Goal: Information Seeking & Learning: Learn about a topic

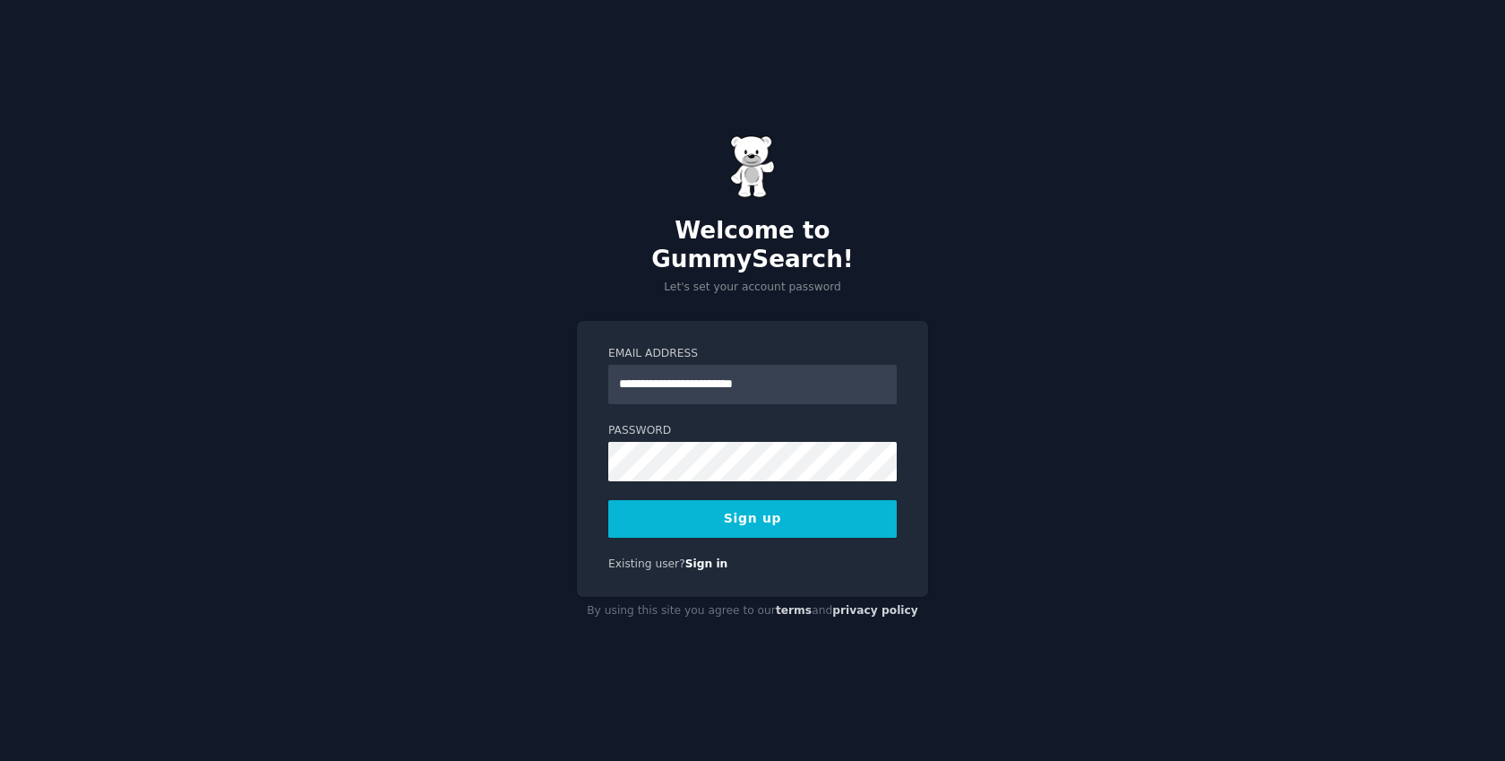
type input "**********"
click at [778, 510] on button "Sign up" at bounding box center [752, 519] width 288 height 38
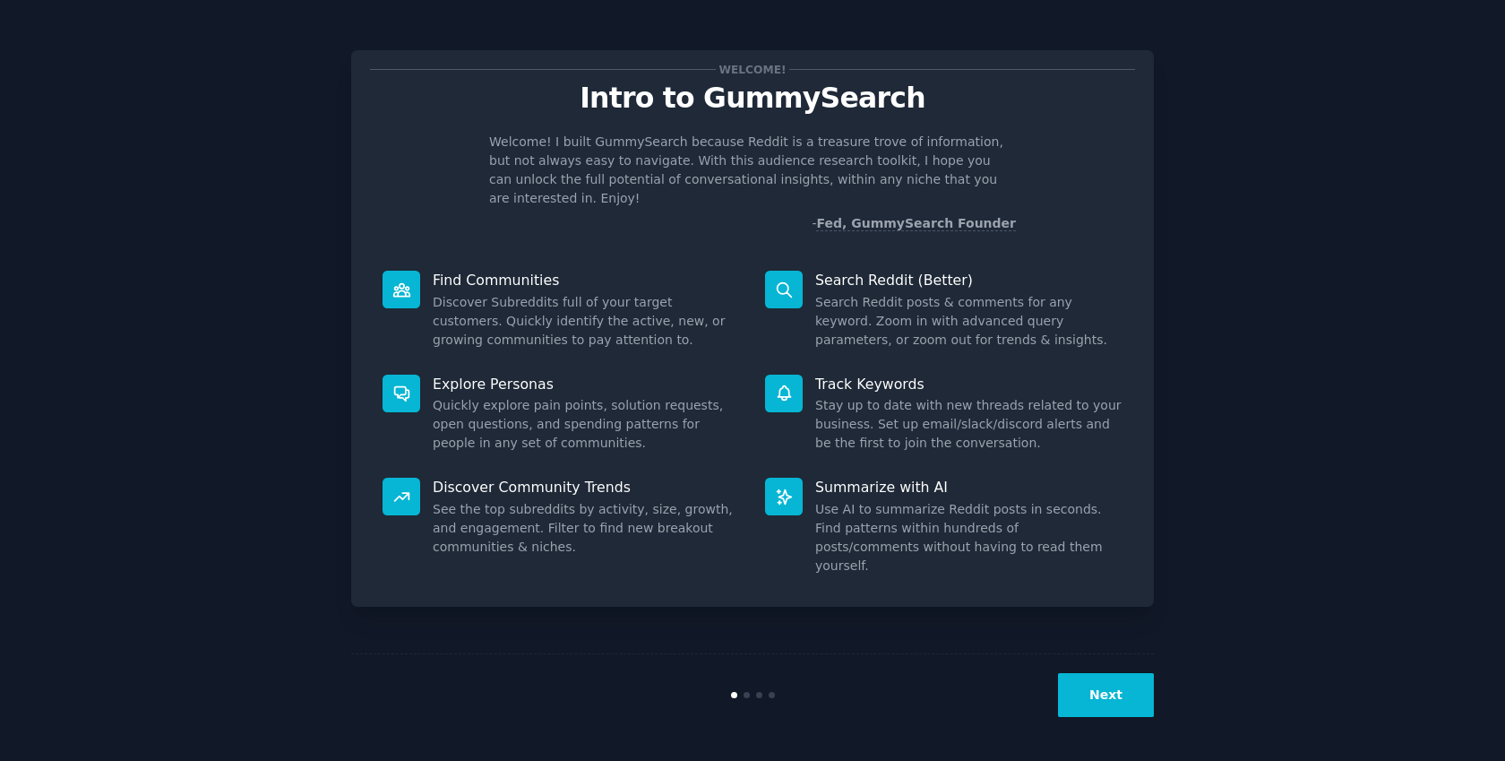
click at [1145, 695] on button "Next" at bounding box center [1106, 695] width 96 height 44
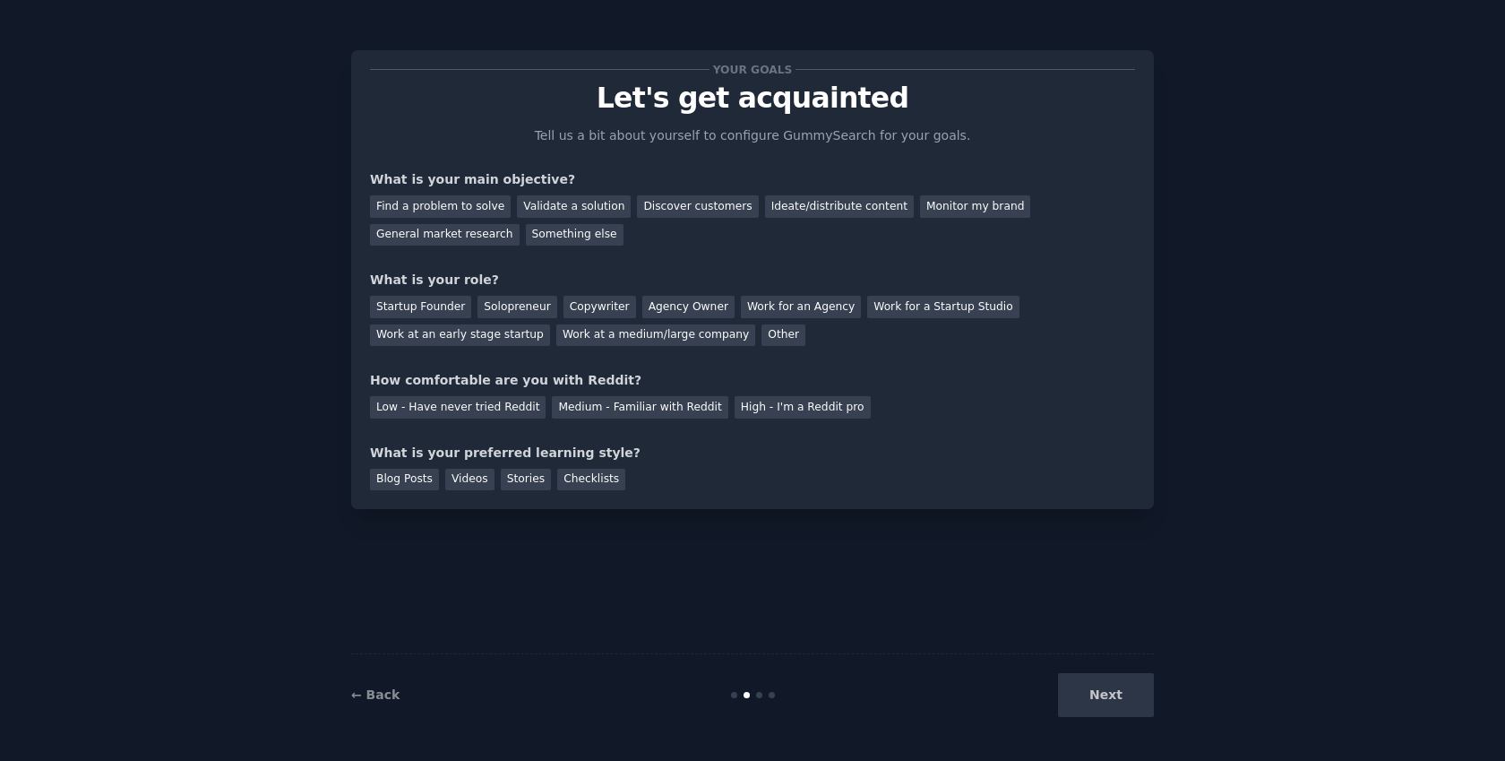
click at [1134, 692] on div "Next" at bounding box center [1020, 695] width 268 height 44
click at [1129, 692] on div "Next" at bounding box center [1020, 695] width 268 height 44
click at [1112, 694] on div "Next" at bounding box center [1020, 695] width 268 height 44
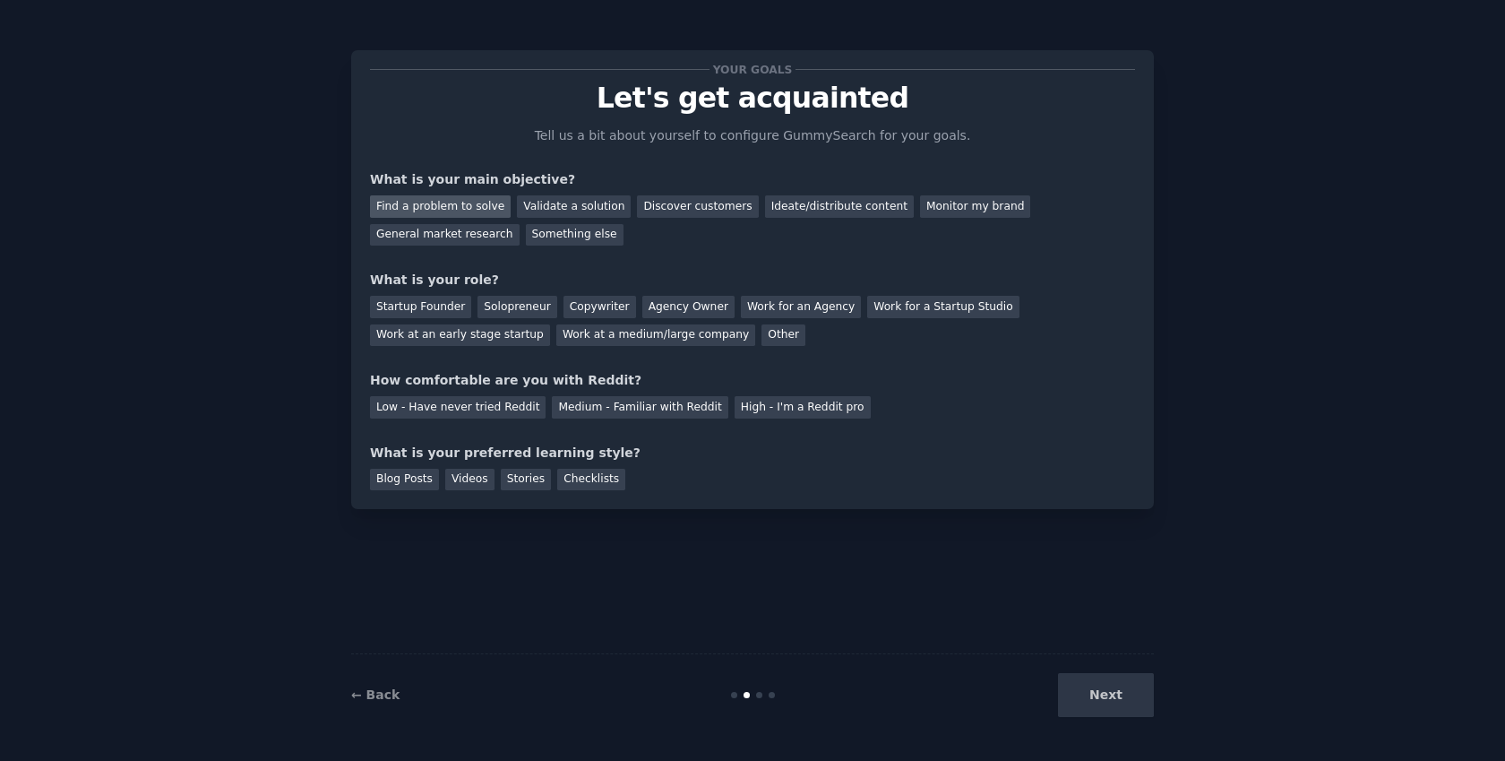
click at [492, 202] on div "Find a problem to solve" at bounding box center [440, 206] width 141 height 22
click at [588, 209] on div "Validate a solution" at bounding box center [574, 206] width 114 height 22
click at [670, 209] on div "Discover customers" at bounding box center [697, 206] width 121 height 22
click at [598, 214] on div "Validate a solution" at bounding box center [574, 206] width 114 height 22
click at [469, 213] on div "Find a problem to solve" at bounding box center [440, 206] width 141 height 22
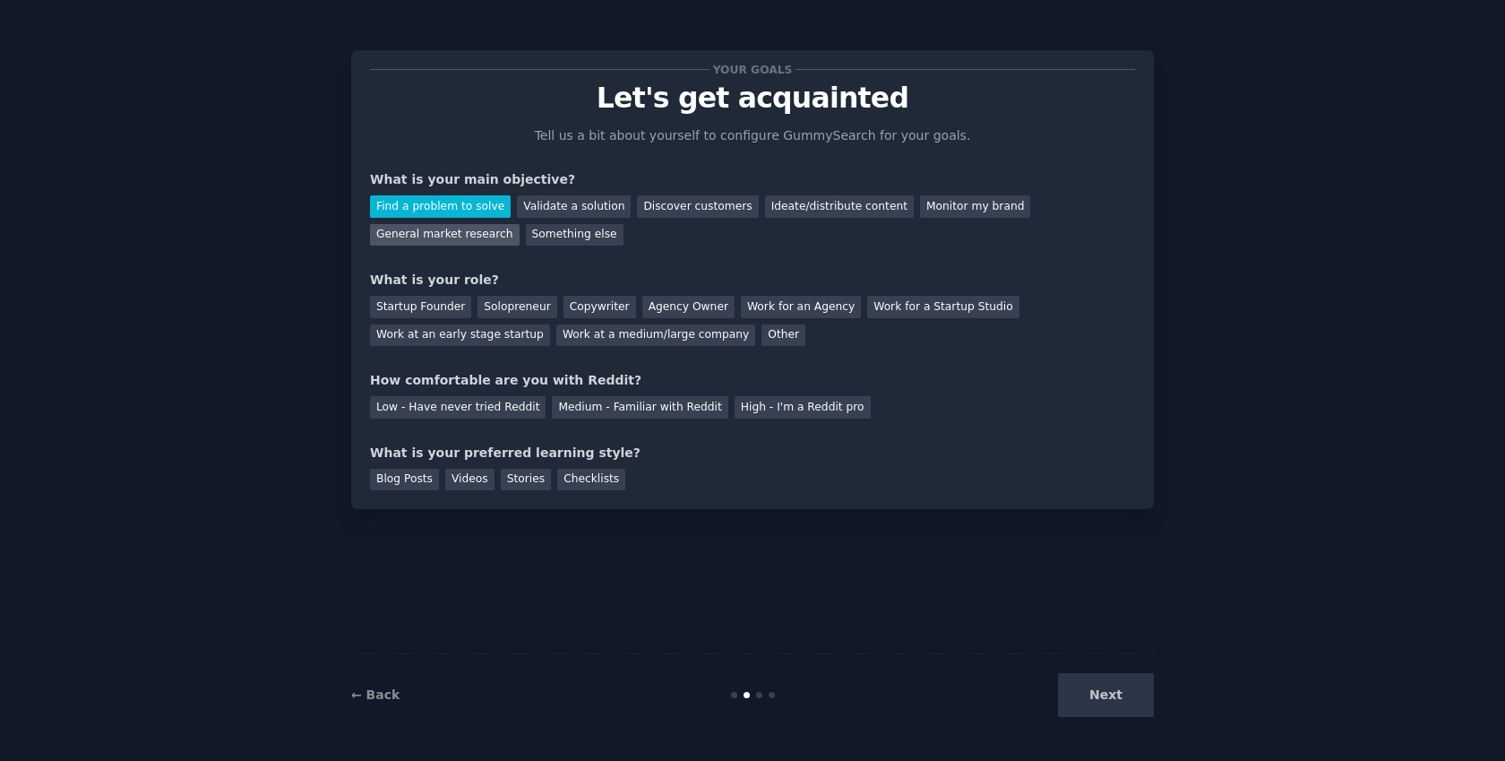
click at [460, 236] on div "General market research" at bounding box center [445, 235] width 150 height 22
click at [1107, 686] on div "Next" at bounding box center [1020, 695] width 268 height 44
click at [404, 306] on div "Startup Founder" at bounding box center [420, 307] width 101 height 22
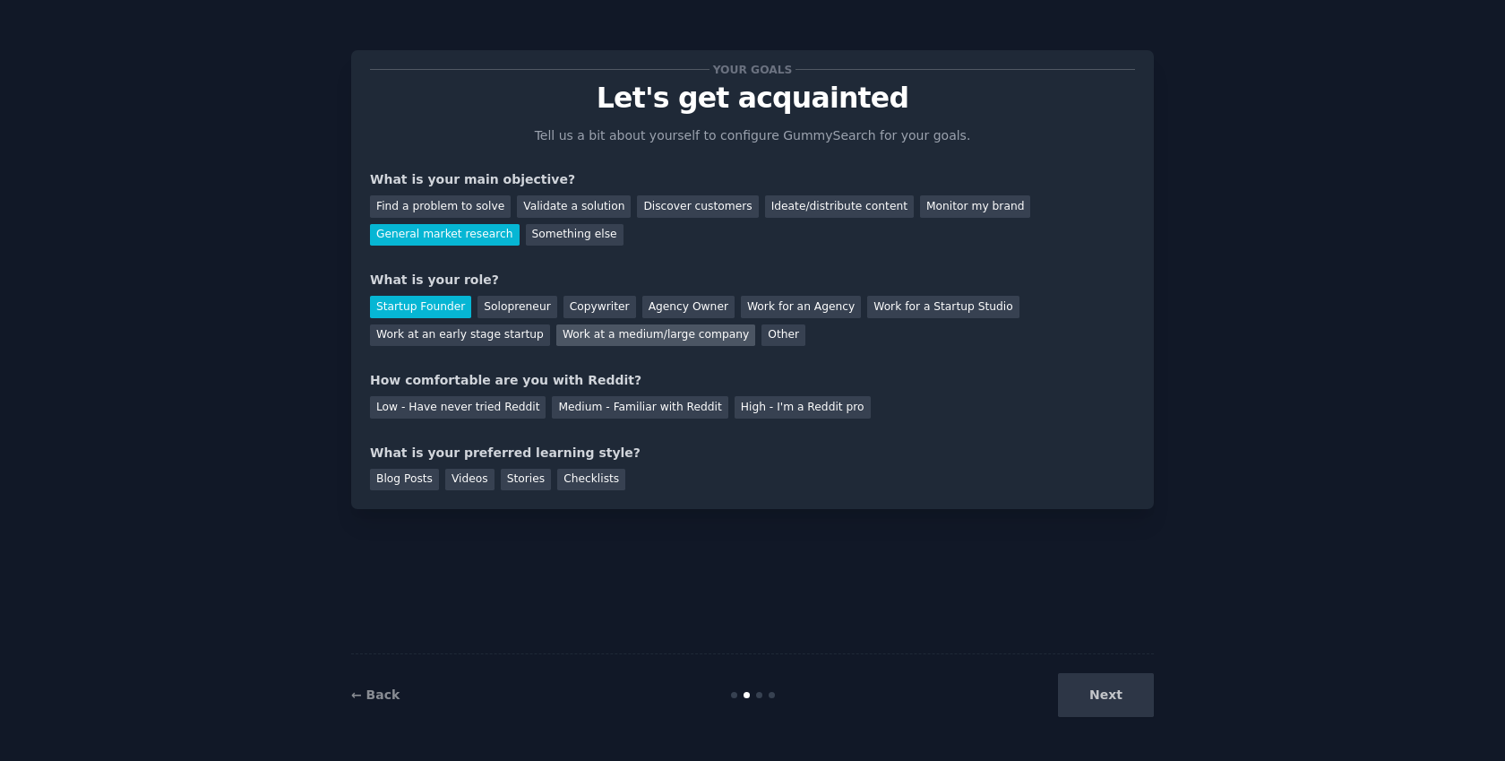
click at [704, 328] on div "Work at a medium/large company" at bounding box center [655, 335] width 199 height 22
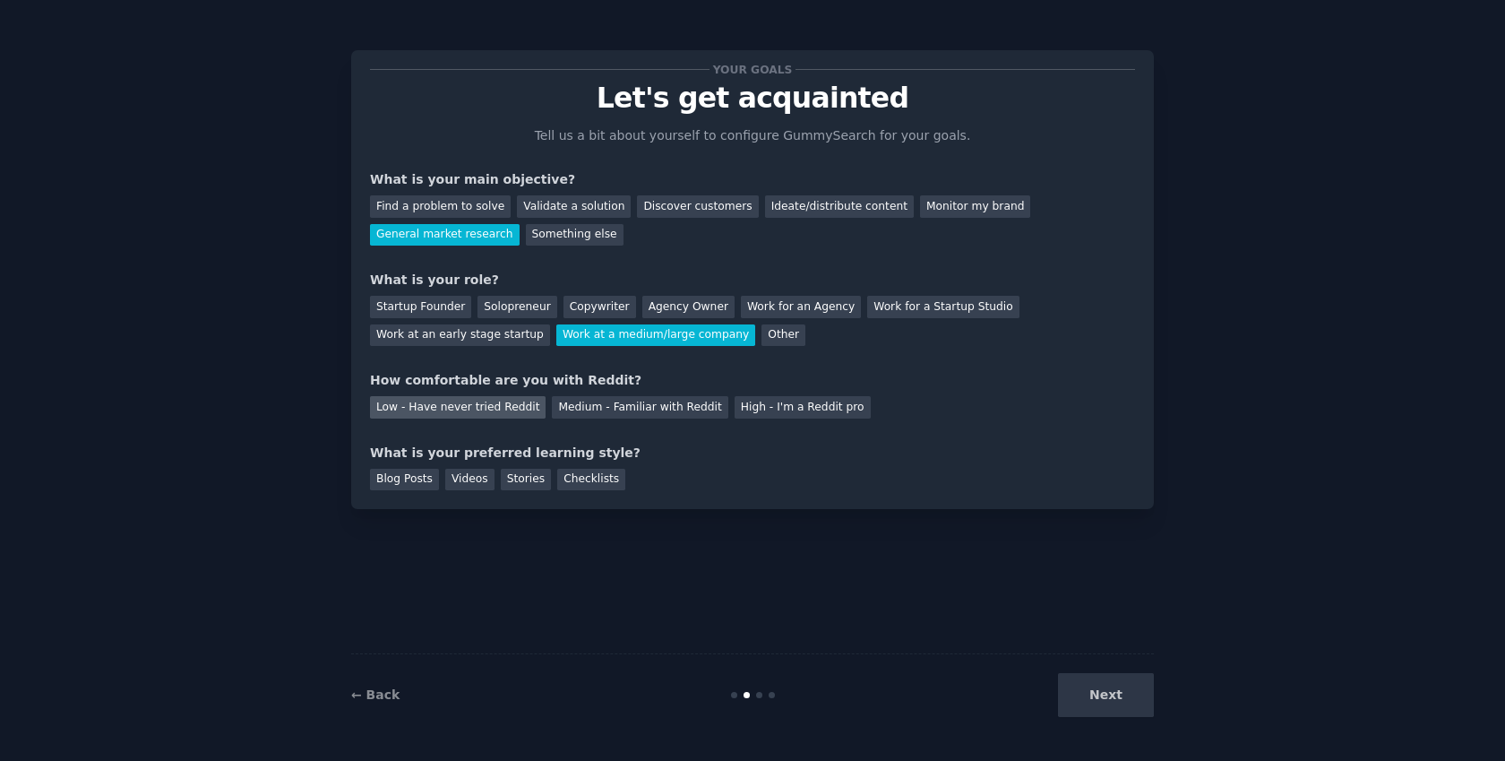
click at [373, 400] on div "Low - Have never tried Reddit" at bounding box center [458, 407] width 176 height 22
click at [378, 484] on div "Blog Posts" at bounding box center [404, 479] width 69 height 22
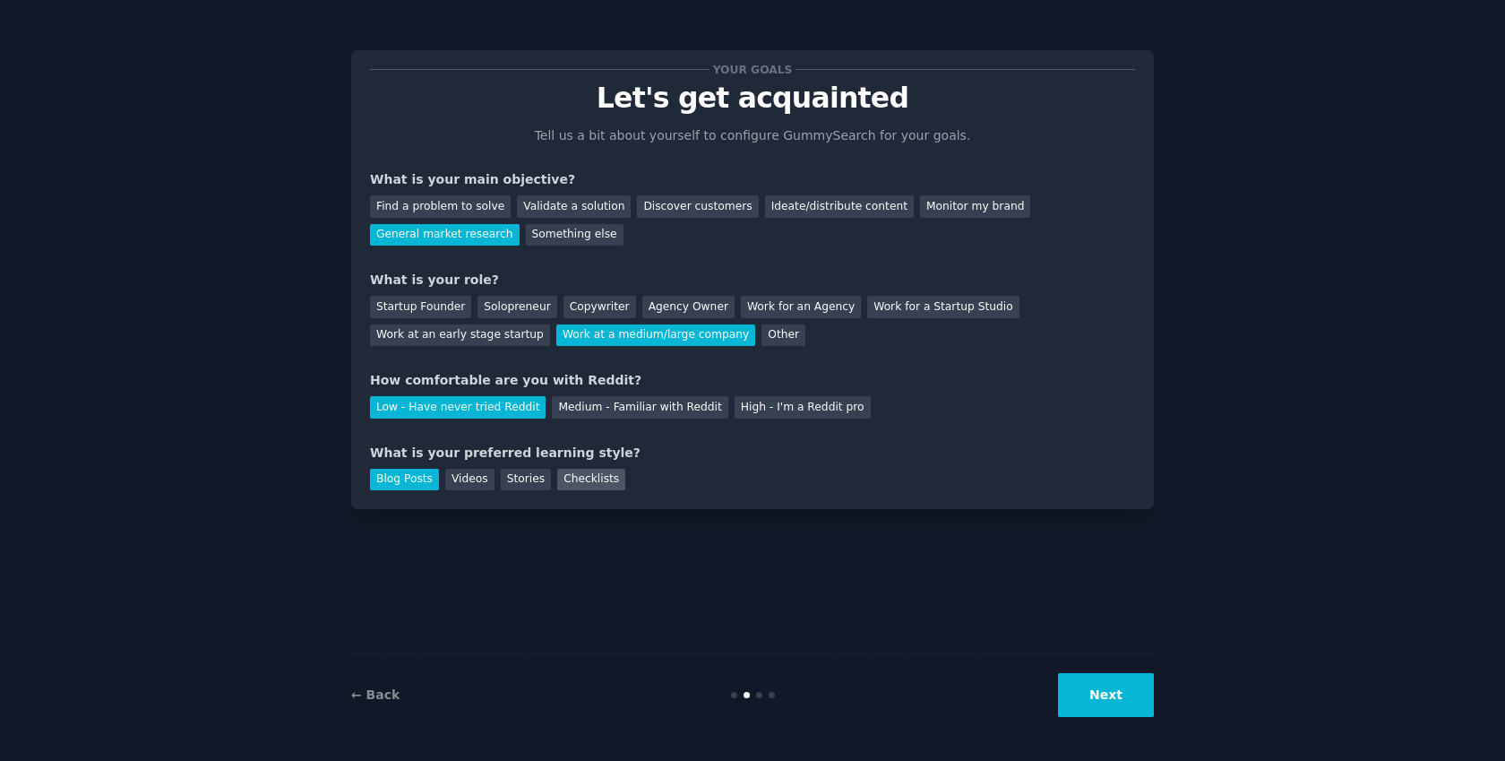
click at [572, 475] on div "Checklists" at bounding box center [591, 479] width 68 height 22
click at [1077, 677] on button "Next" at bounding box center [1106, 695] width 96 height 44
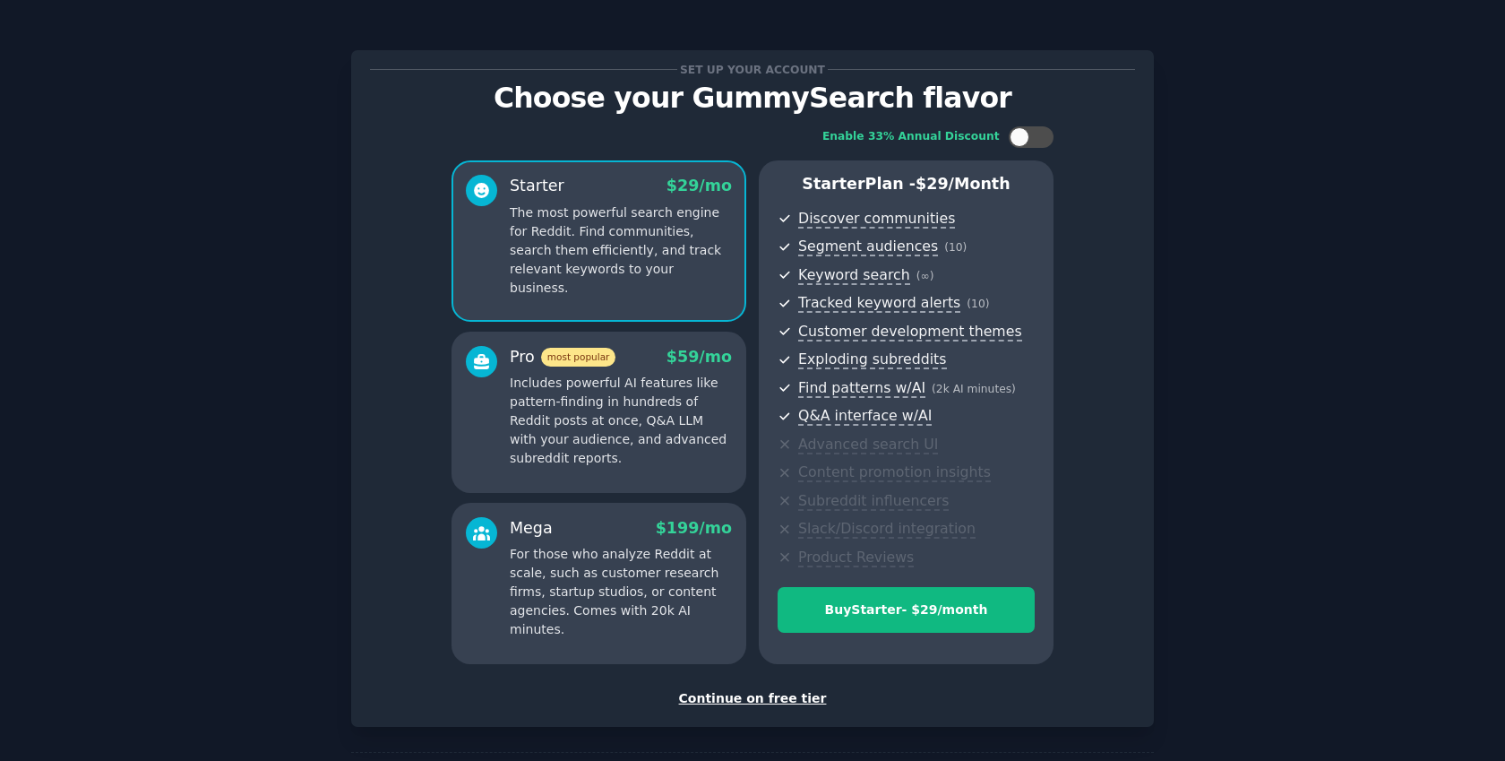
click at [791, 689] on div "Continue on free tier" at bounding box center [752, 698] width 765 height 19
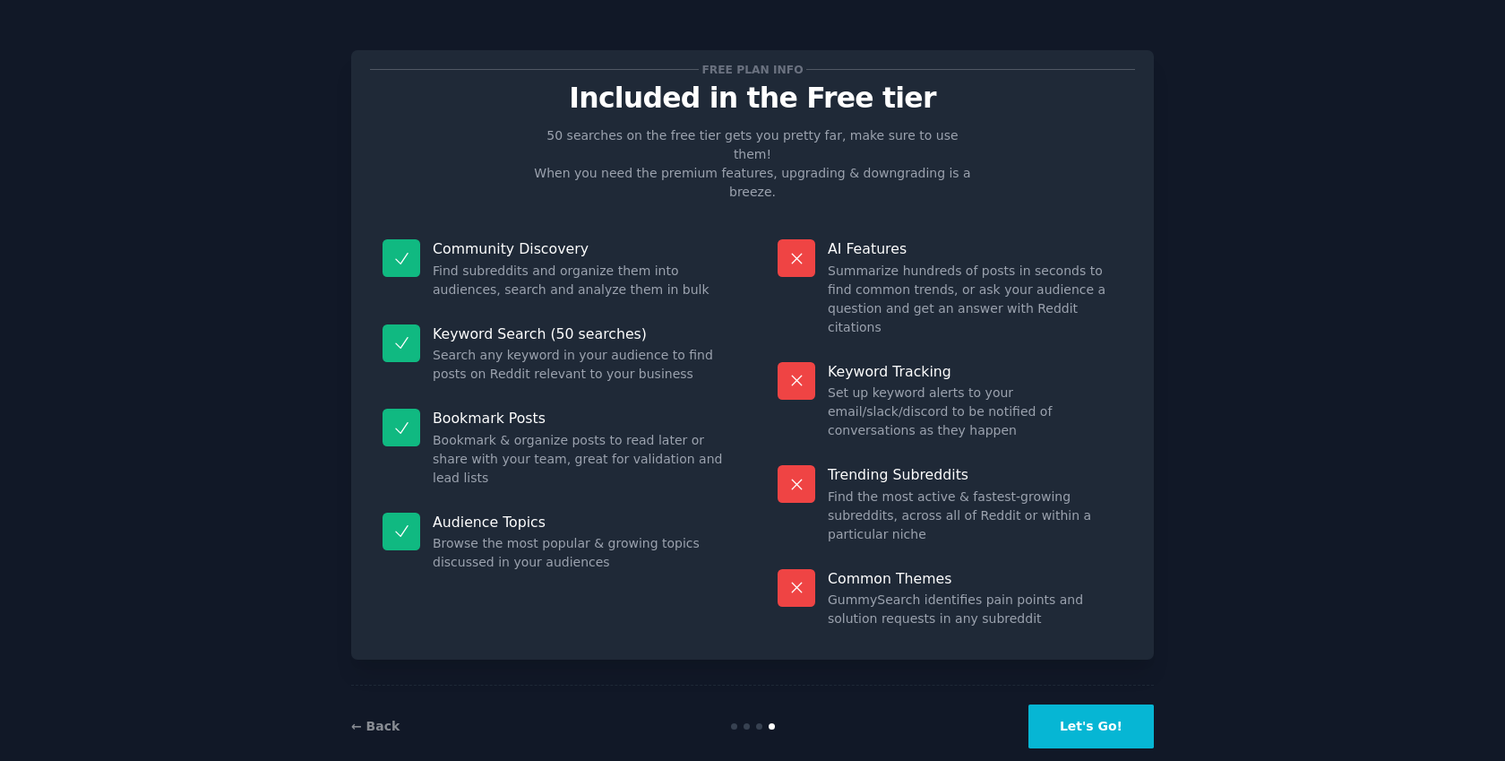
click at [1084, 704] on button "Let's Go!" at bounding box center [1090, 726] width 125 height 44
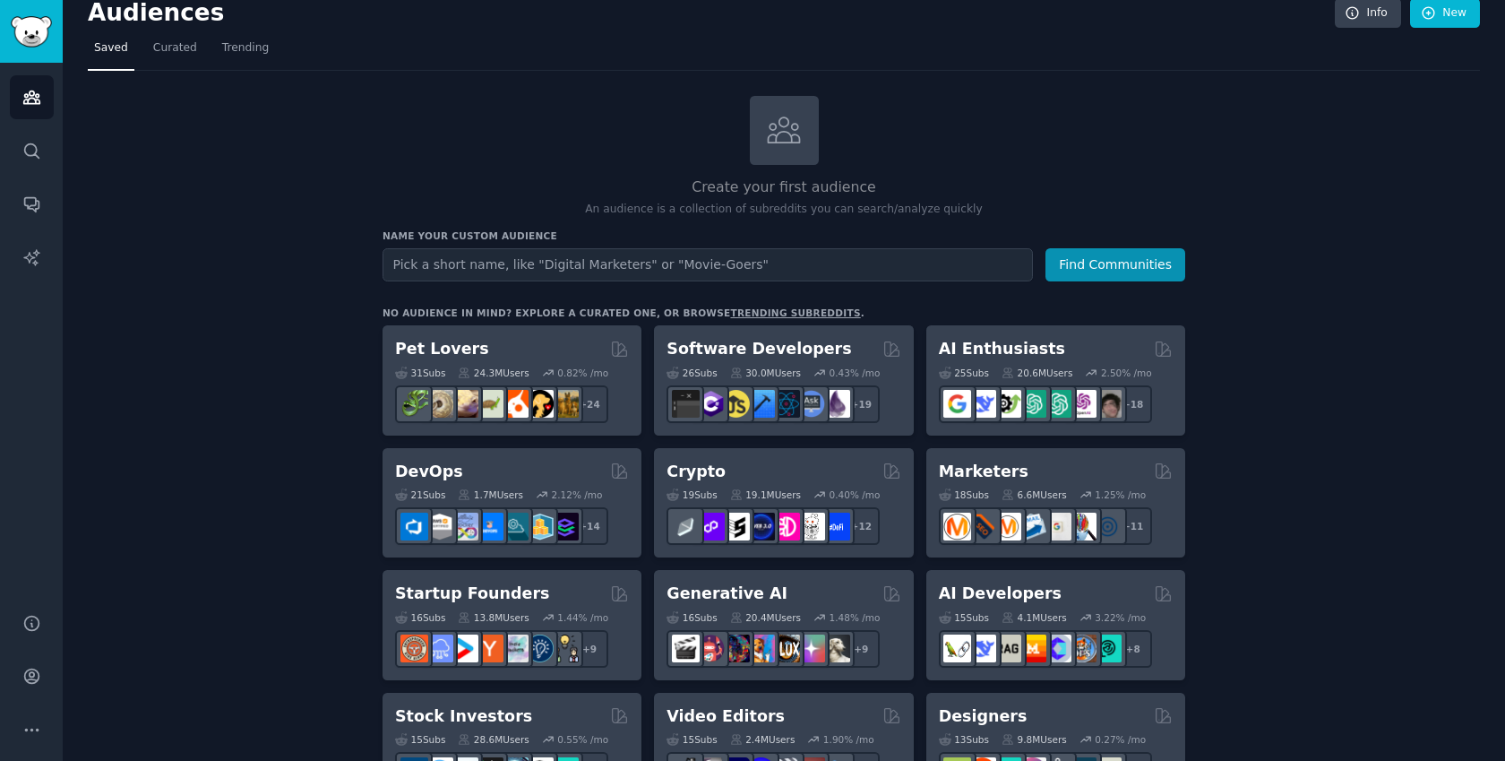
scroll to position [14, 0]
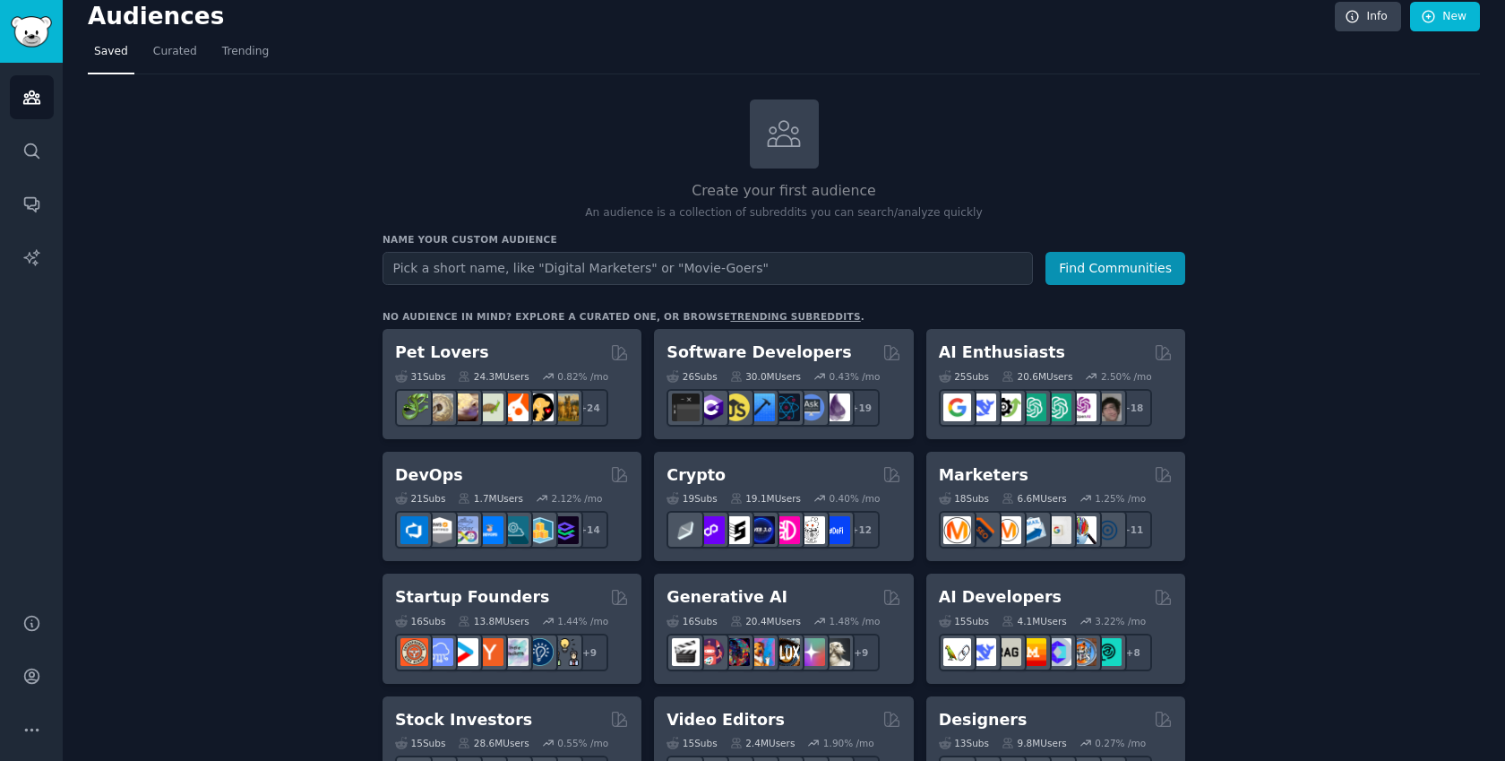
click at [509, 274] on input "text" at bounding box center [707, 268] width 650 height 33
type input "Comfyui"
click at [1113, 254] on button "Find Communities" at bounding box center [1115, 268] width 140 height 33
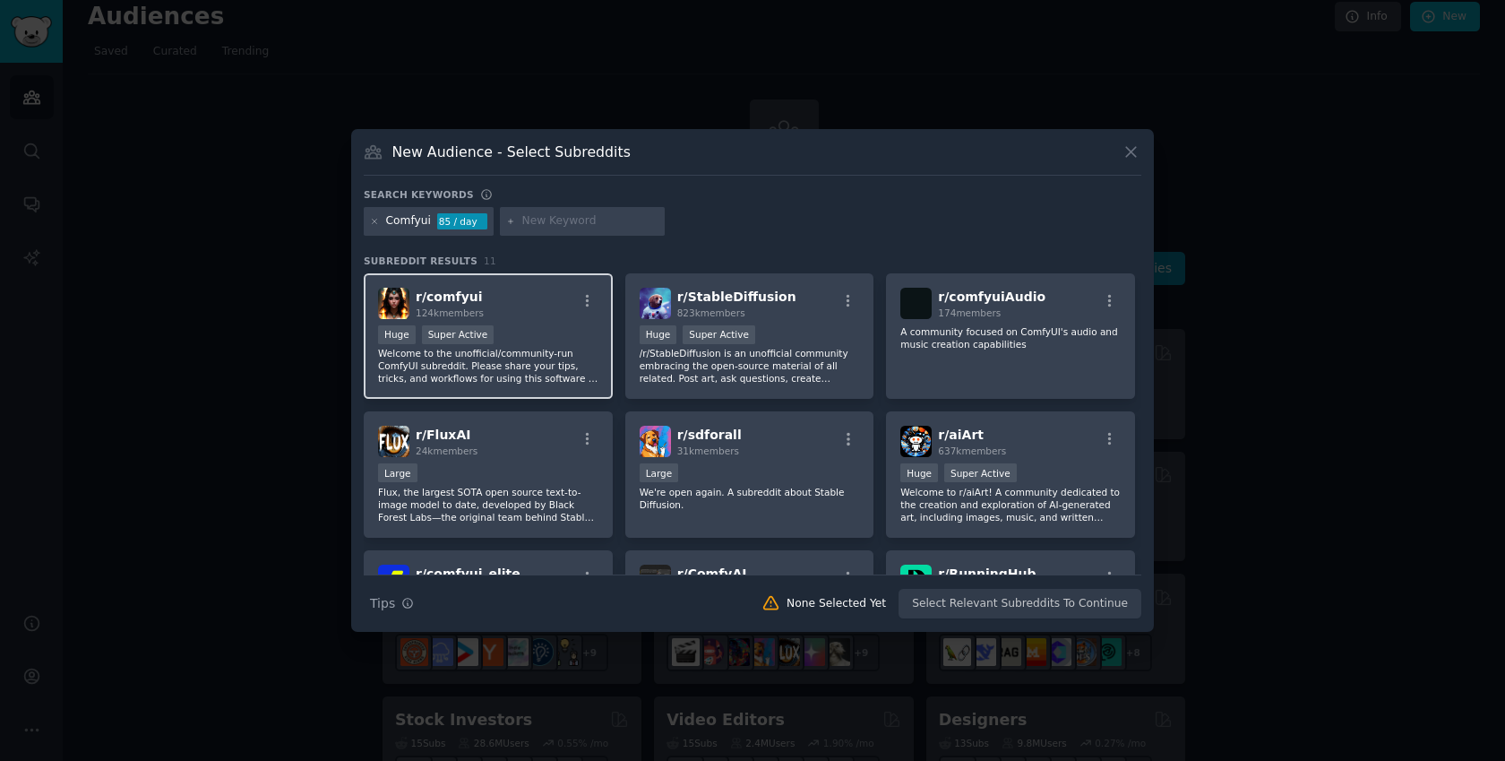
click at [523, 325] on div "Huge Super Active" at bounding box center [488, 336] width 220 height 22
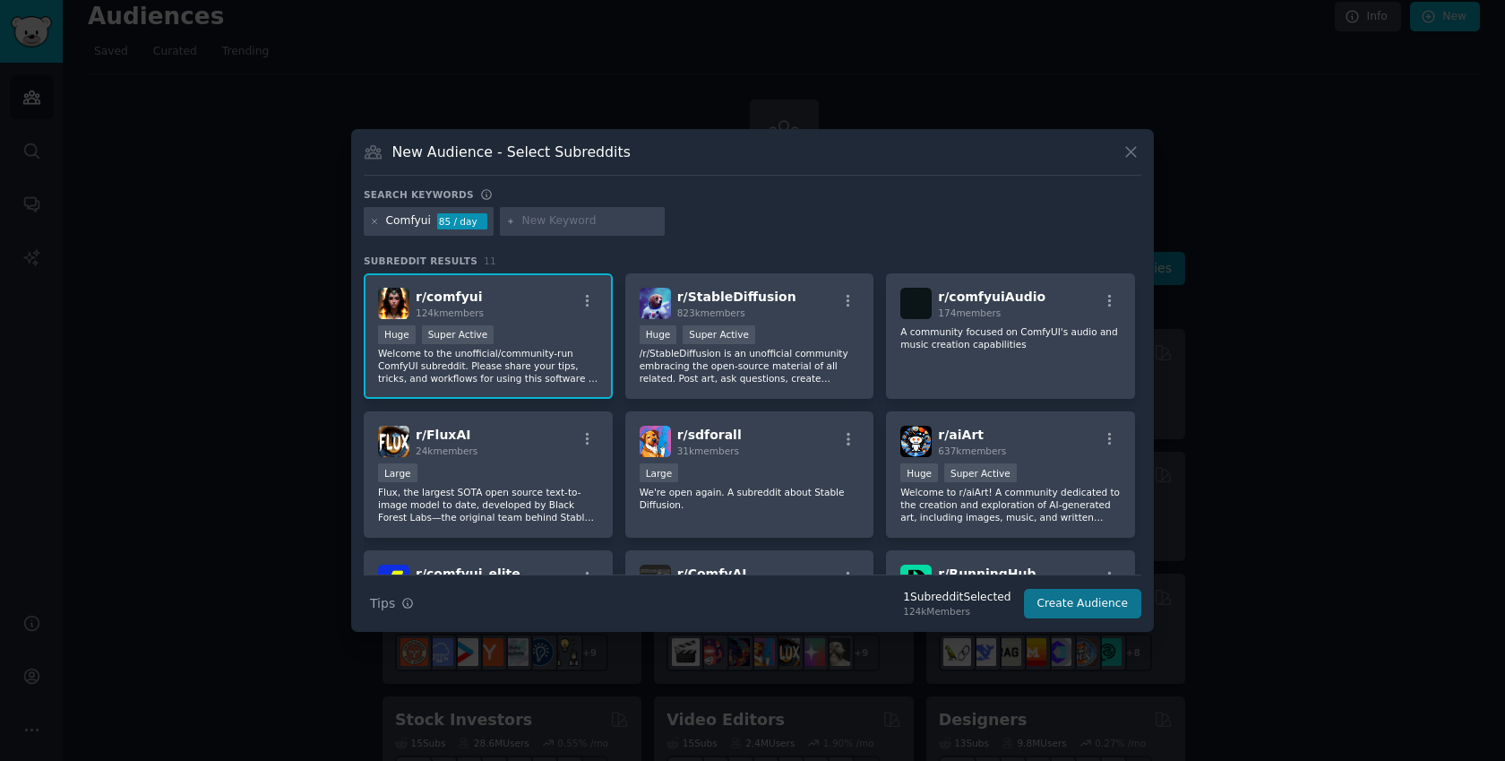
click at [1076, 611] on button "Create Audience" at bounding box center [1083, 604] width 118 height 30
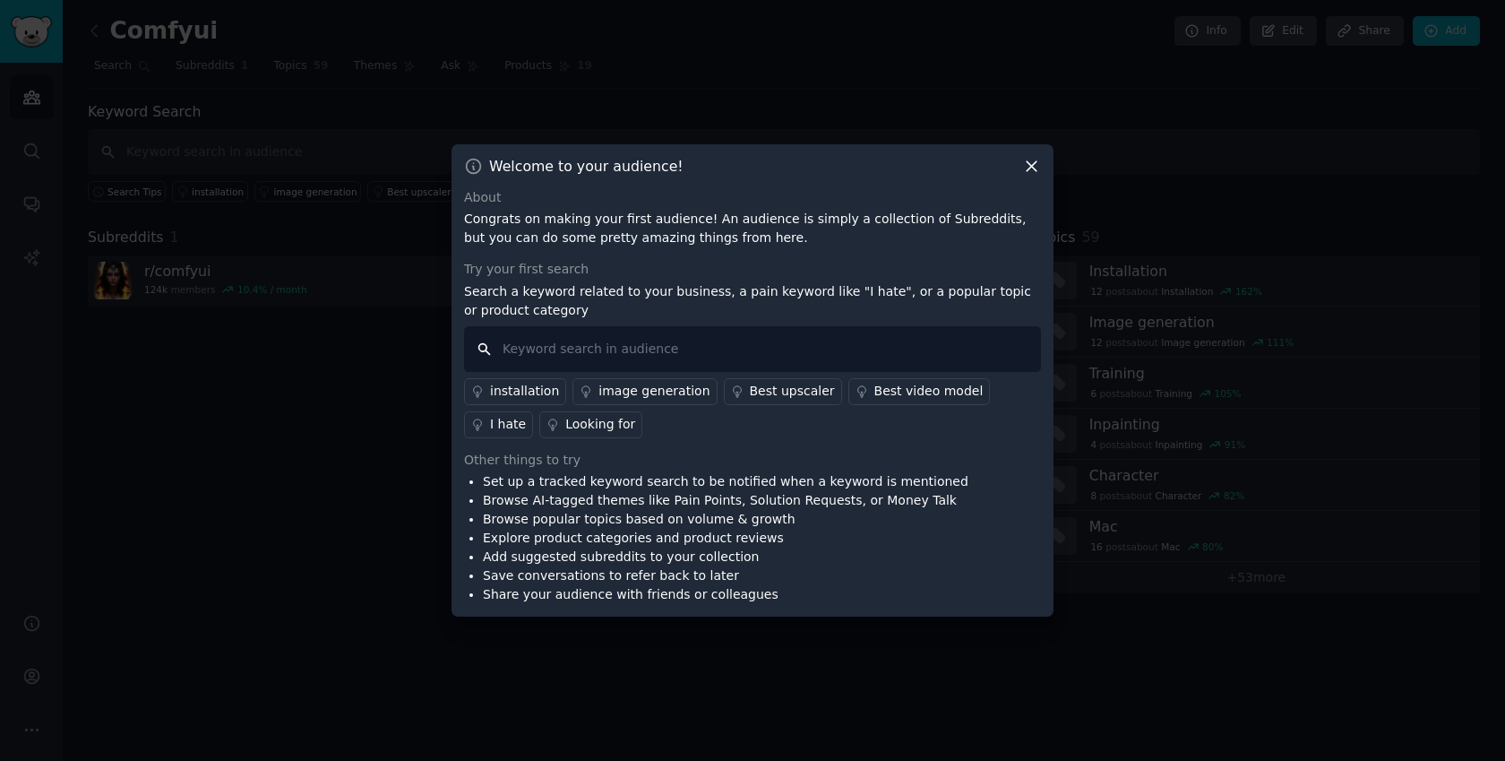
click at [558, 365] on input "text" at bounding box center [752, 349] width 577 height 46
type input "t"
click at [851, 332] on input "Guide" at bounding box center [752, 349] width 577 height 46
type input "Guide"
click at [843, 254] on div "About Congrats on making your first audience! An audience is simply a collectio…" at bounding box center [752, 396] width 577 height 417
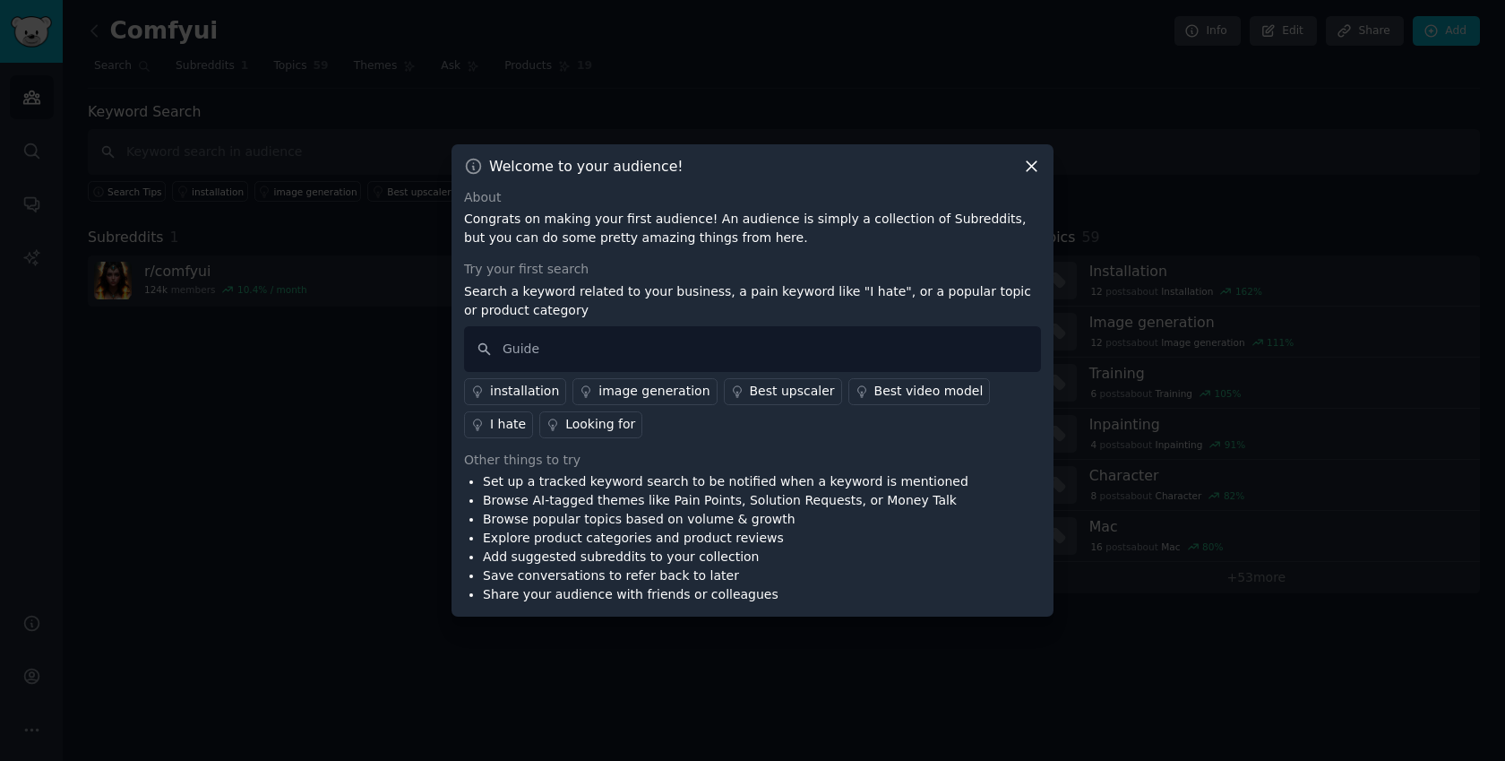
click at [529, 392] on div "installation" at bounding box center [524, 391] width 69 height 19
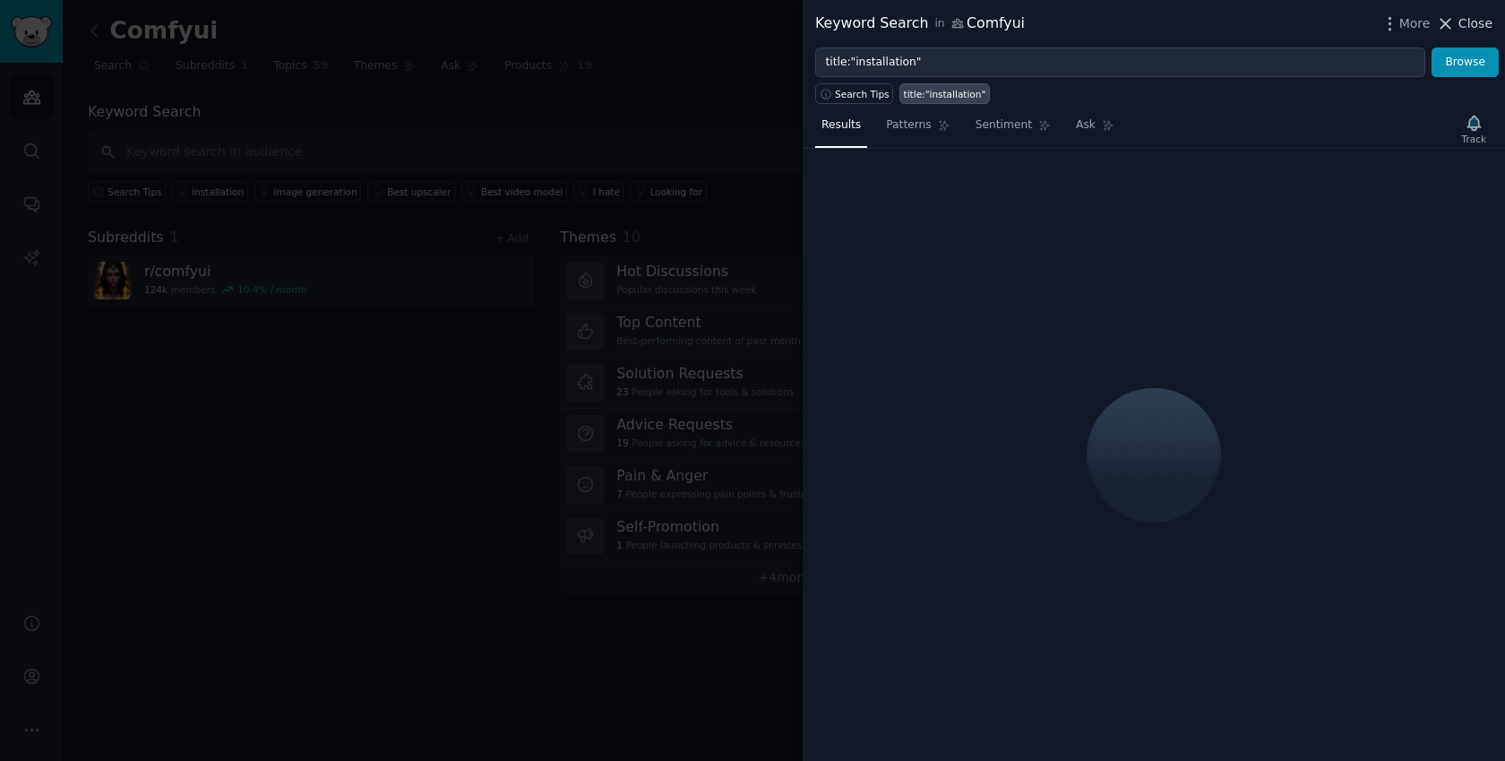
click at [1482, 29] on span "Close" at bounding box center [1475, 23] width 34 height 19
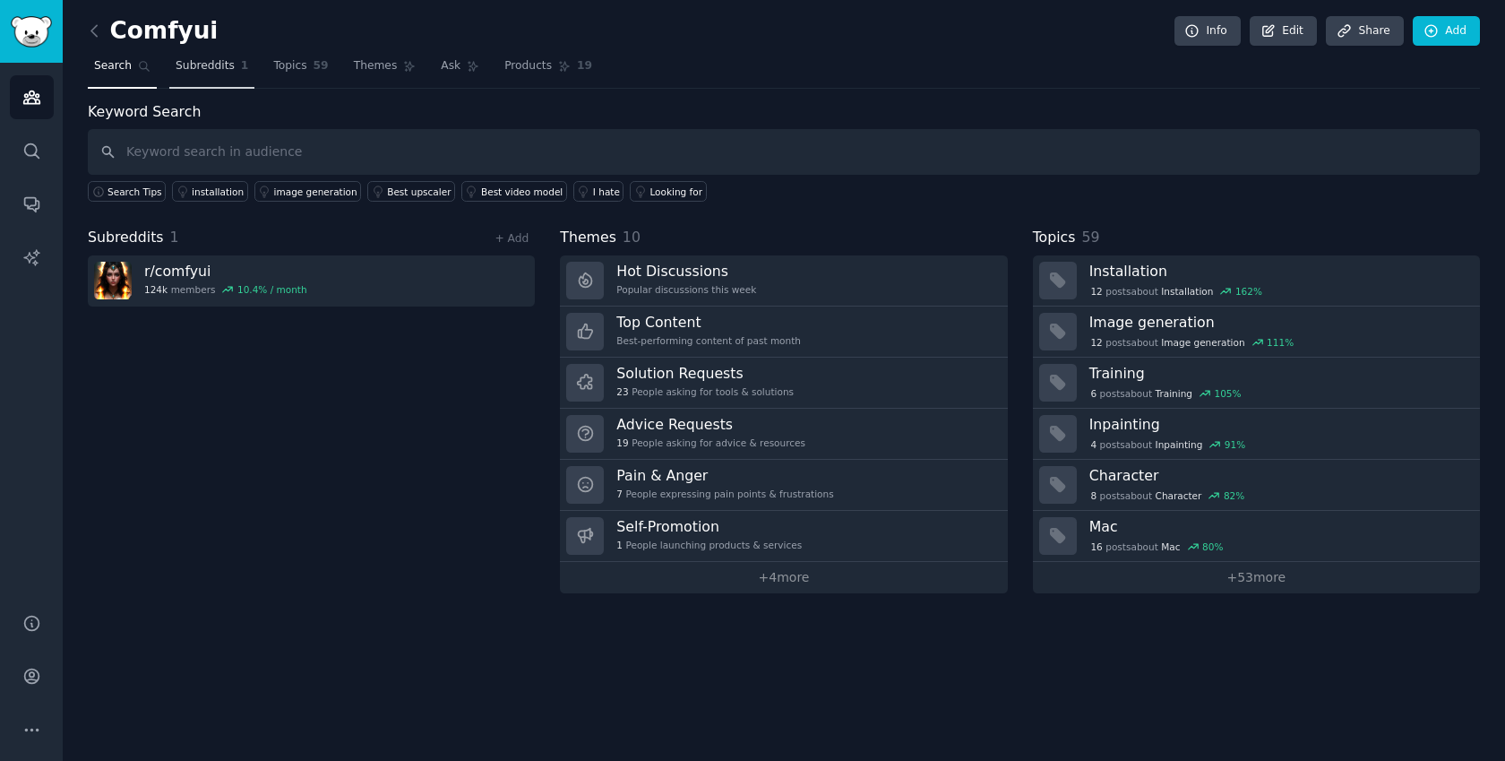
click at [236, 76] on link "Subreddits 1" at bounding box center [211, 70] width 85 height 37
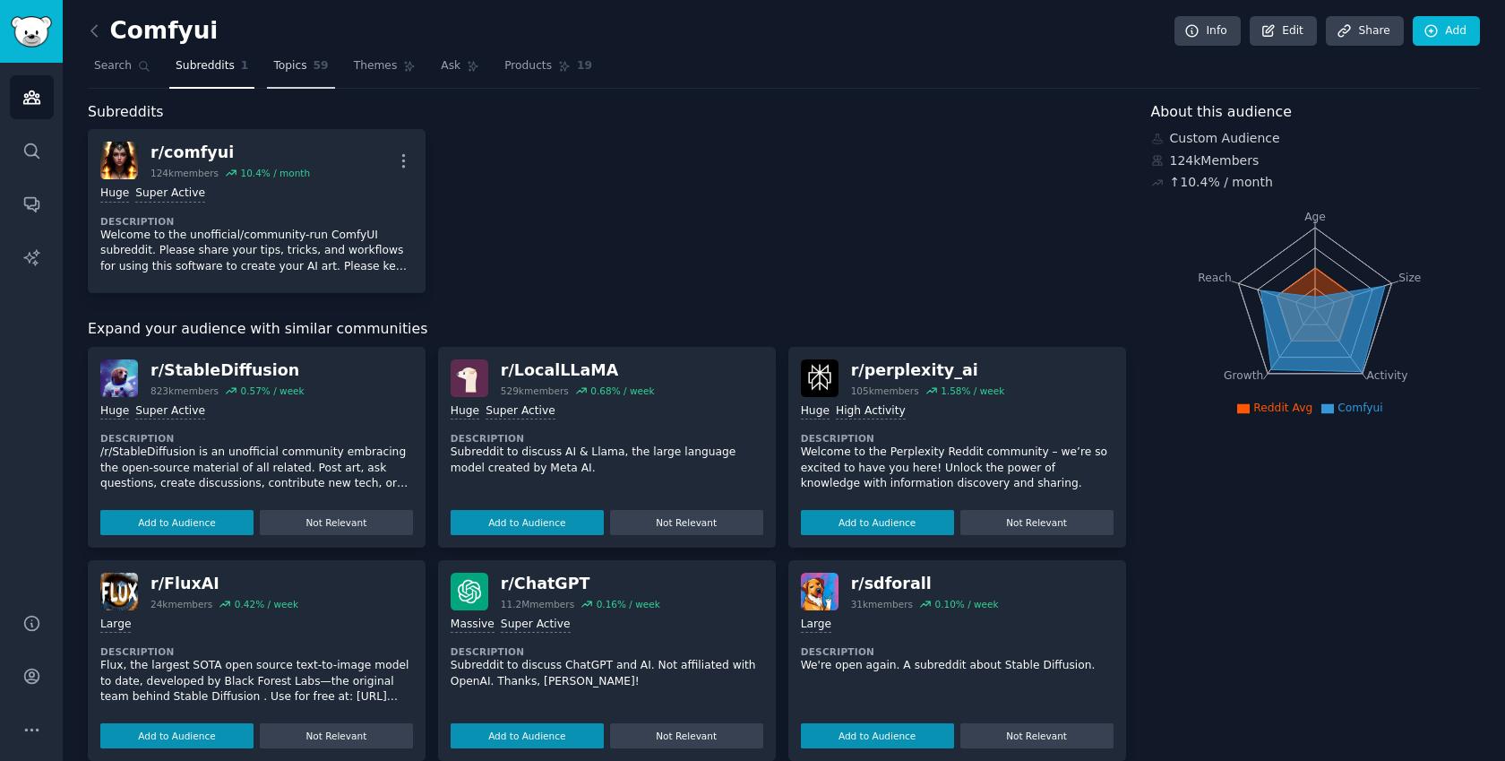
click at [291, 75] on link "Topics 59" at bounding box center [300, 70] width 67 height 37
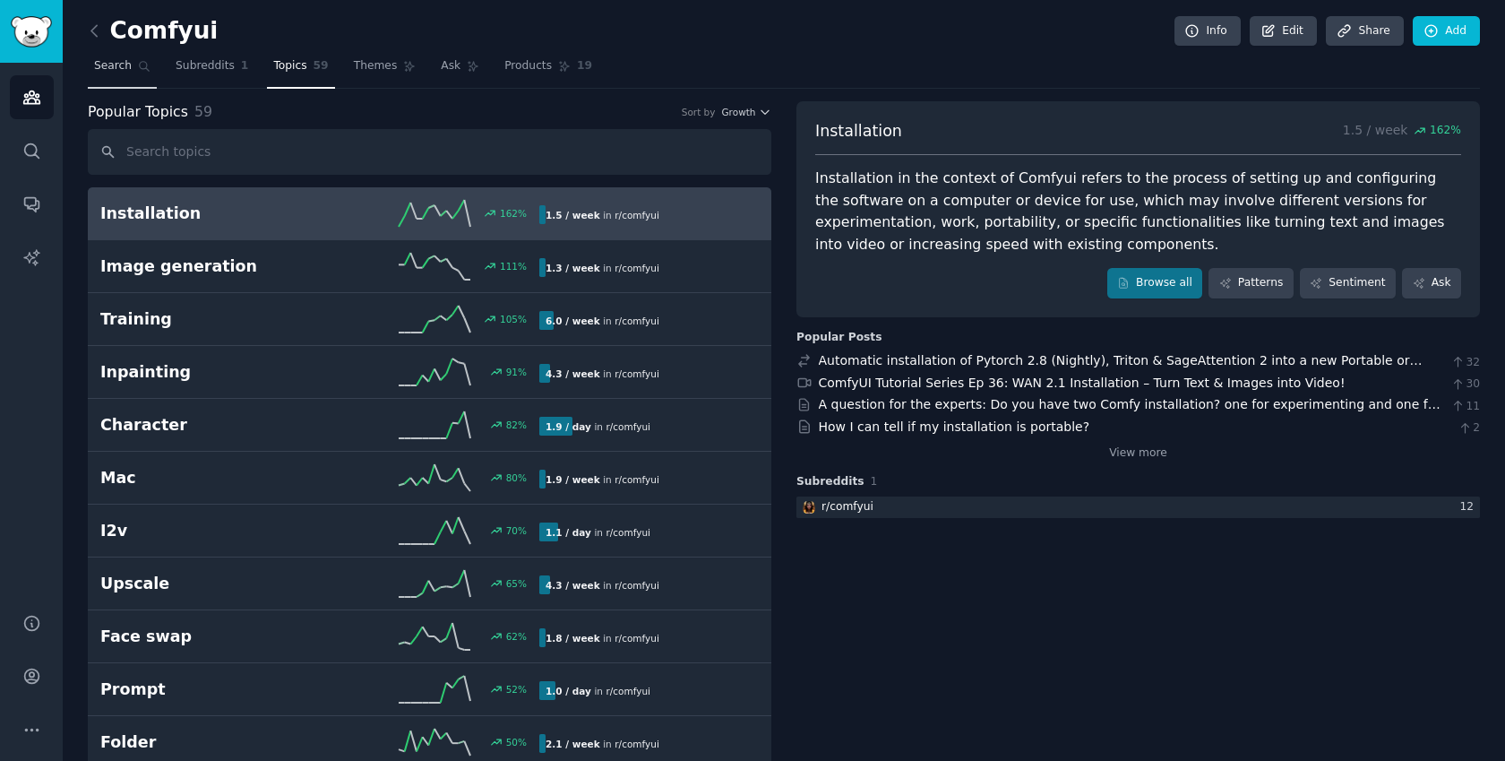
click at [137, 79] on link "Search" at bounding box center [122, 70] width 69 height 37
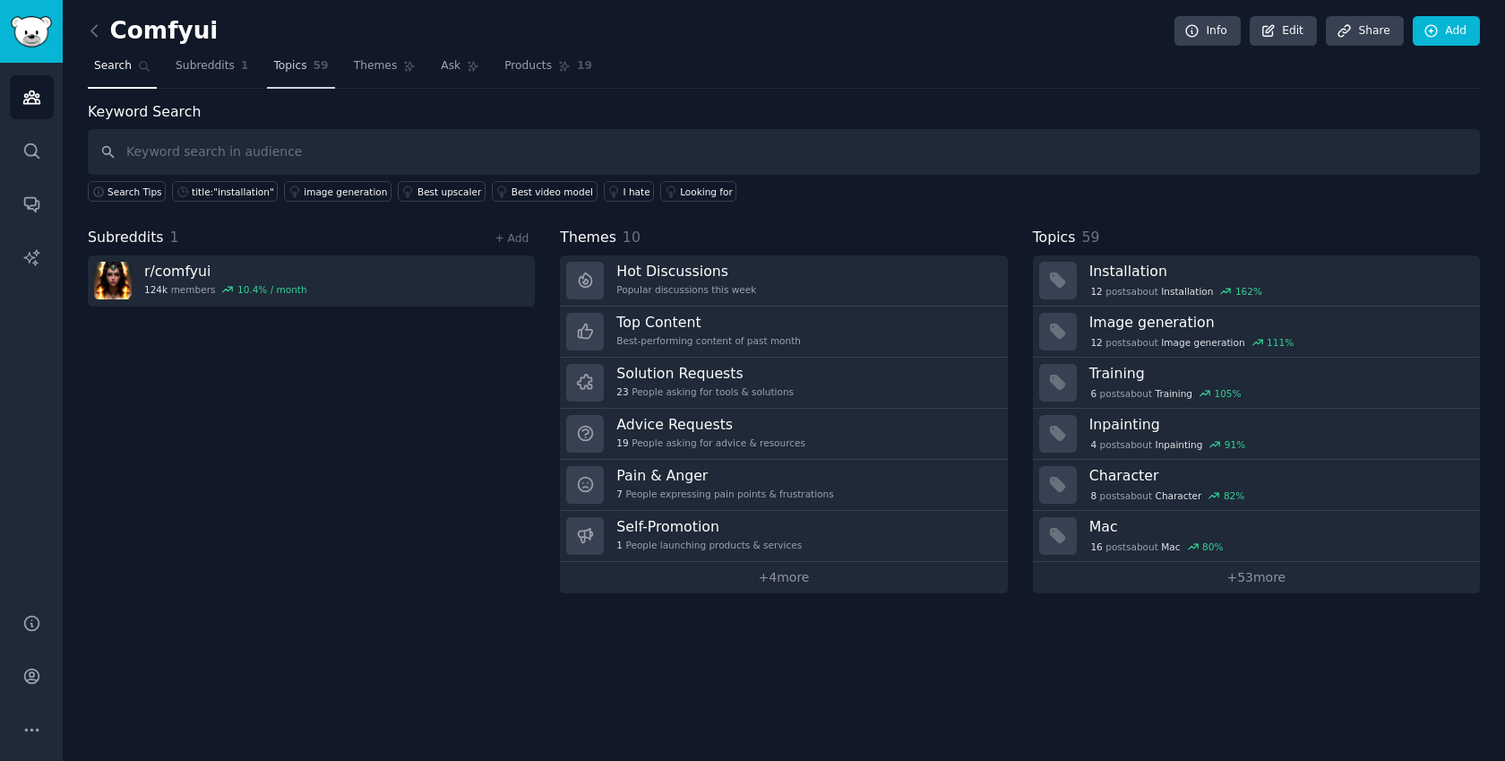
click at [281, 62] on span "Topics" at bounding box center [289, 66] width 33 height 16
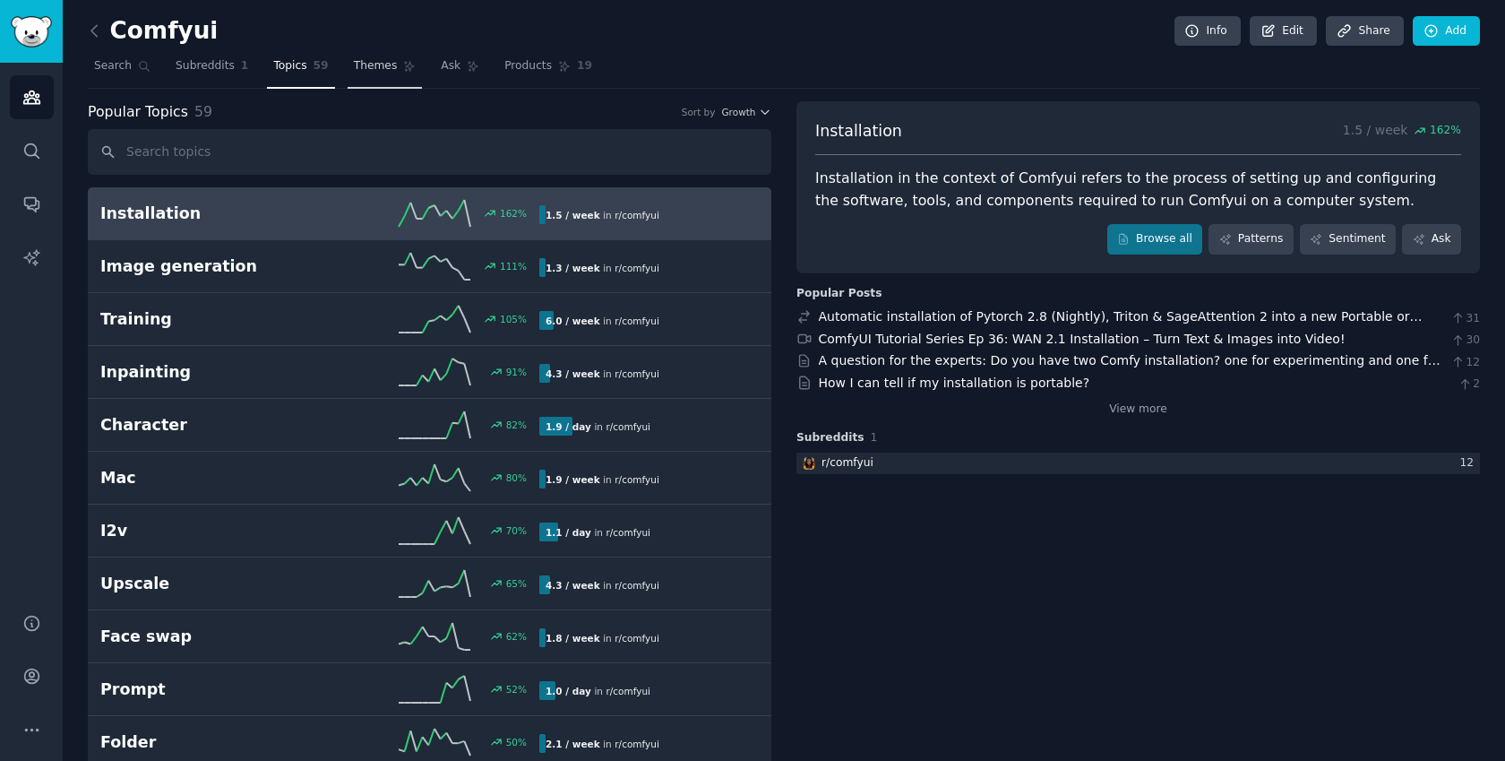
click at [388, 52] on link "Themes" at bounding box center [385, 70] width 75 height 37
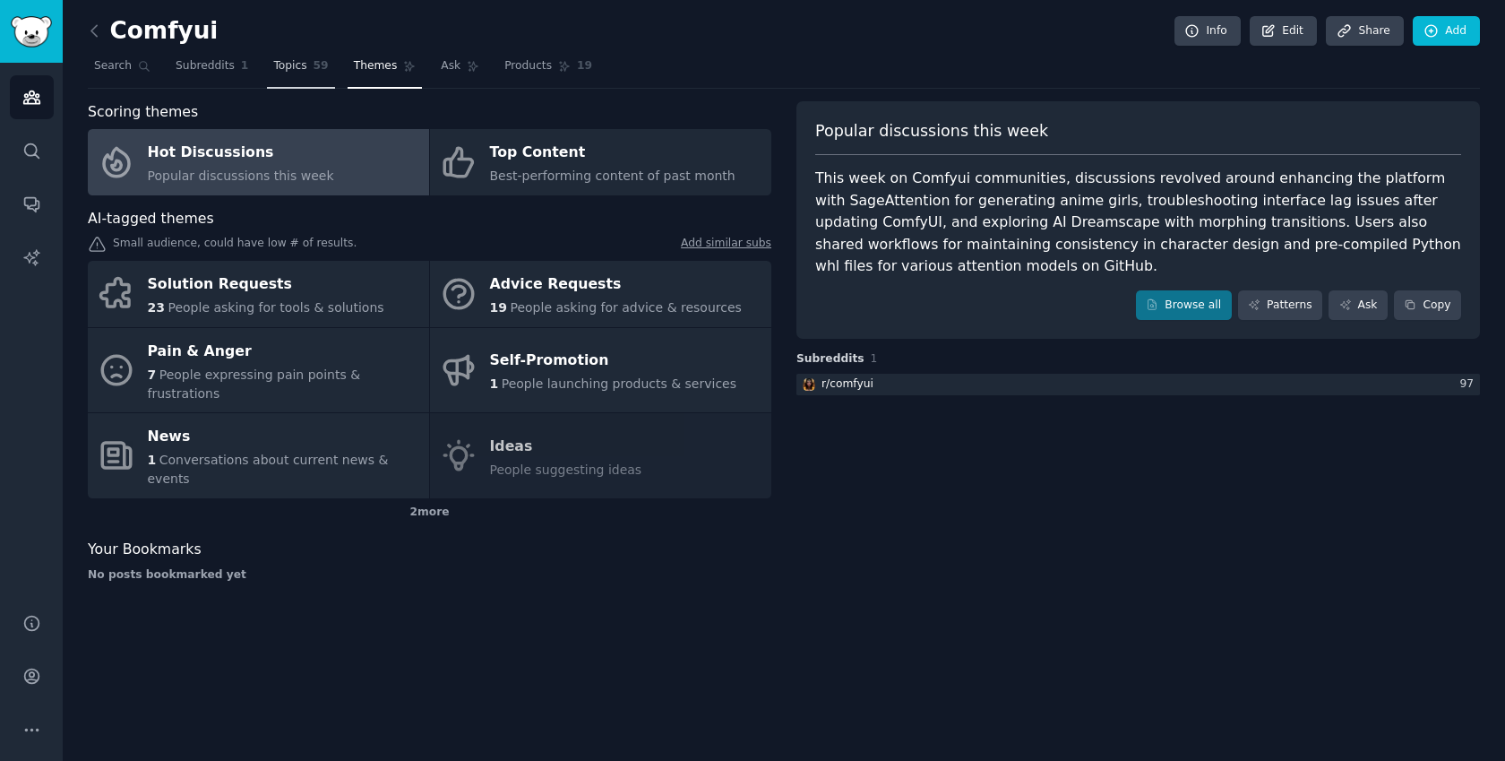
click at [293, 76] on link "Topics 59" at bounding box center [300, 70] width 67 height 37
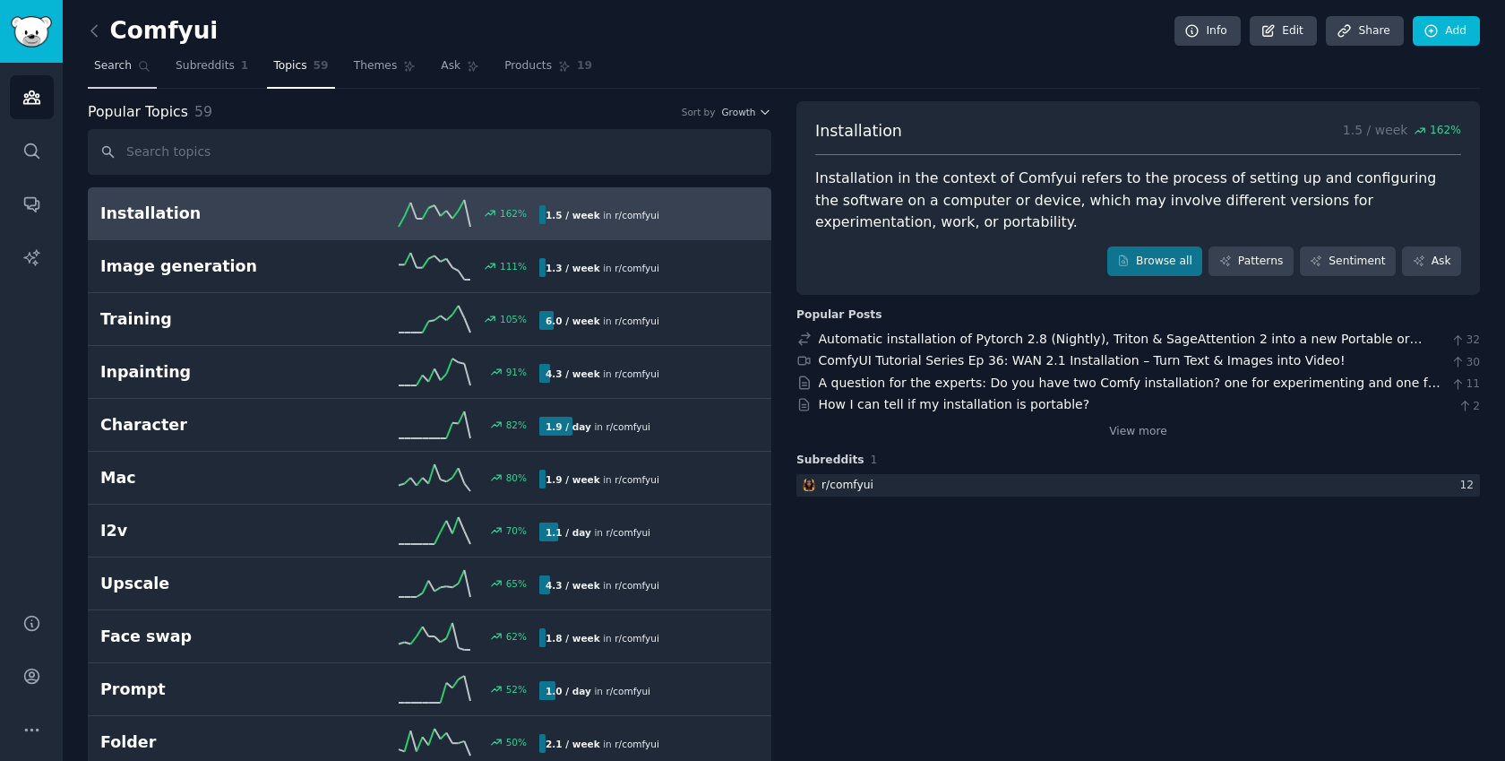
click at [120, 81] on link "Search" at bounding box center [122, 70] width 69 height 37
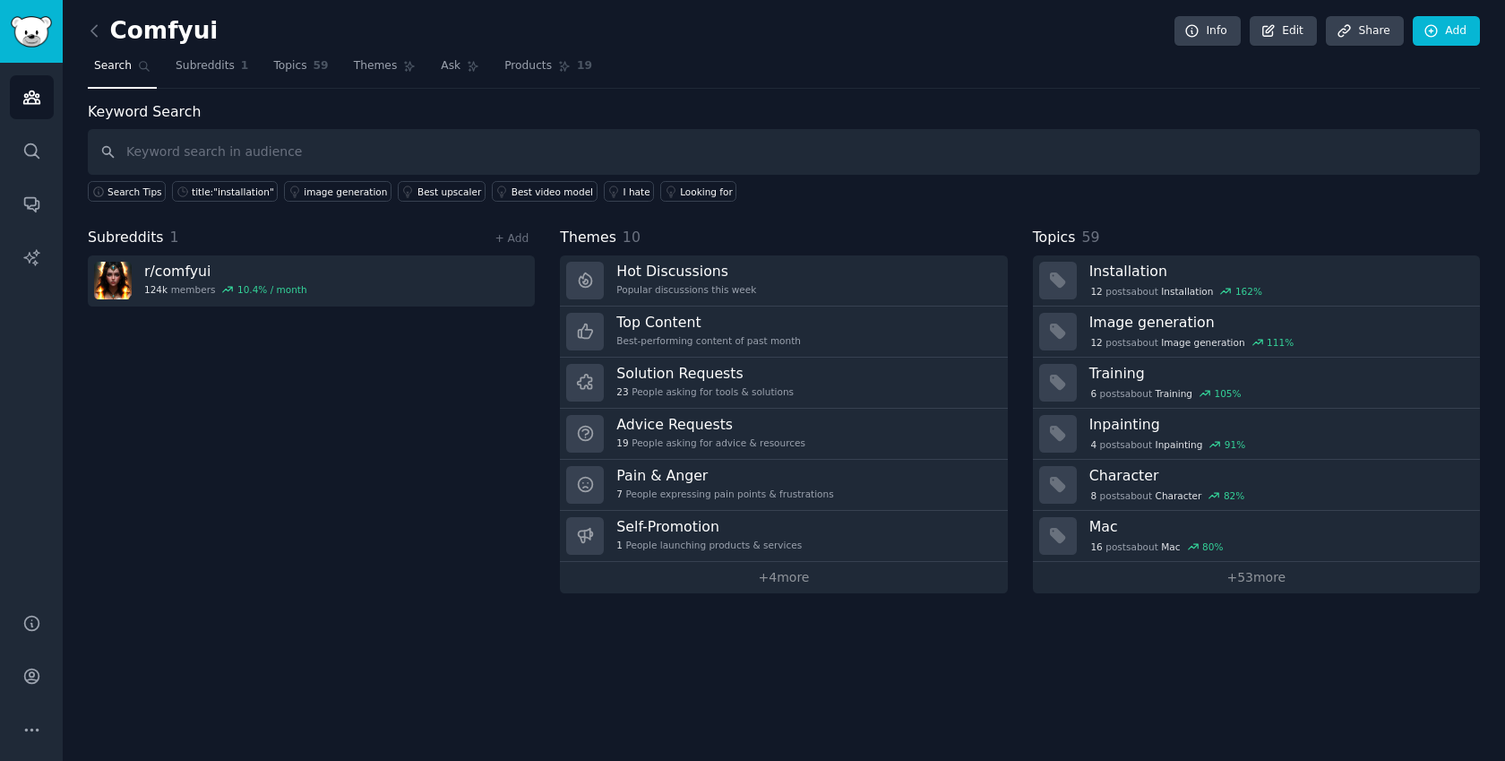
click at [265, 169] on input "text" at bounding box center [784, 152] width 1392 height 46
type input "n8n"
click at [56, 90] on div "Audiences Search Conversations AI Reports" at bounding box center [31, 327] width 63 height 529
click at [34, 99] on icon "Sidebar" at bounding box center [31, 97] width 16 height 13
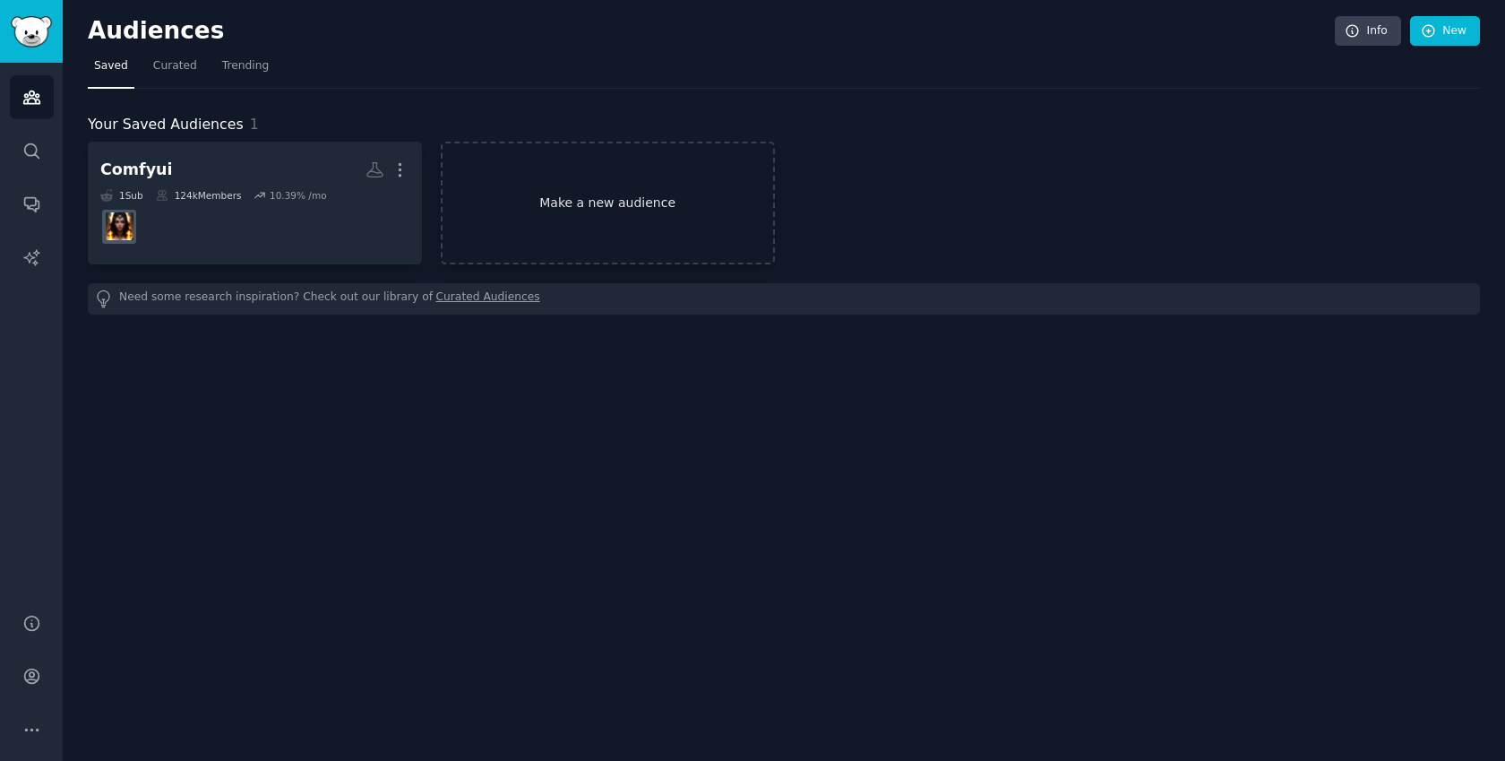
click at [488, 187] on link "Make a new audience" at bounding box center [608, 203] width 334 height 123
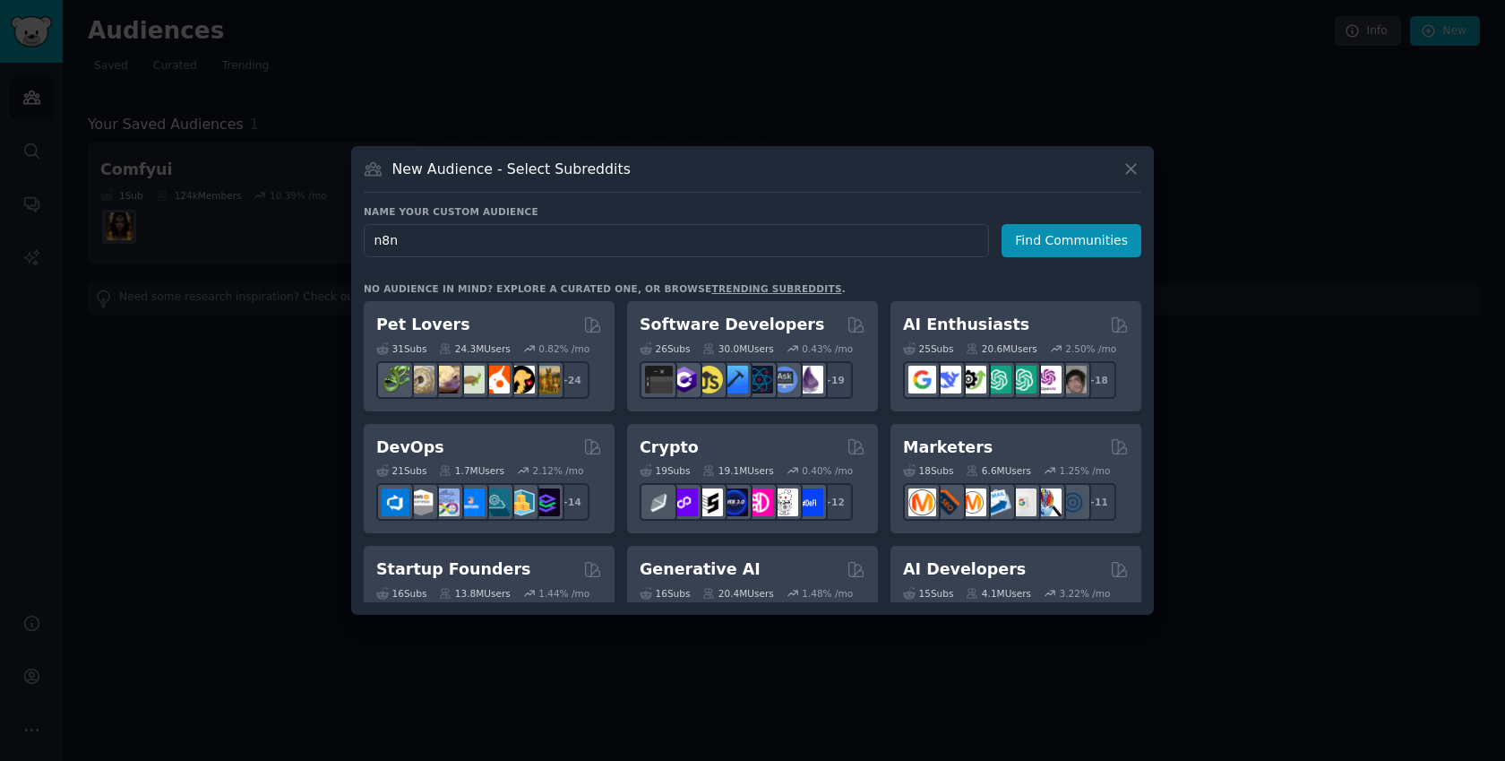
type input "n8n"
click at [1030, 219] on div "Name your custom audience Audience Name n8n Find Communities" at bounding box center [753, 231] width 778 height 52
click at [1034, 226] on button "Find Communities" at bounding box center [1071, 240] width 140 height 33
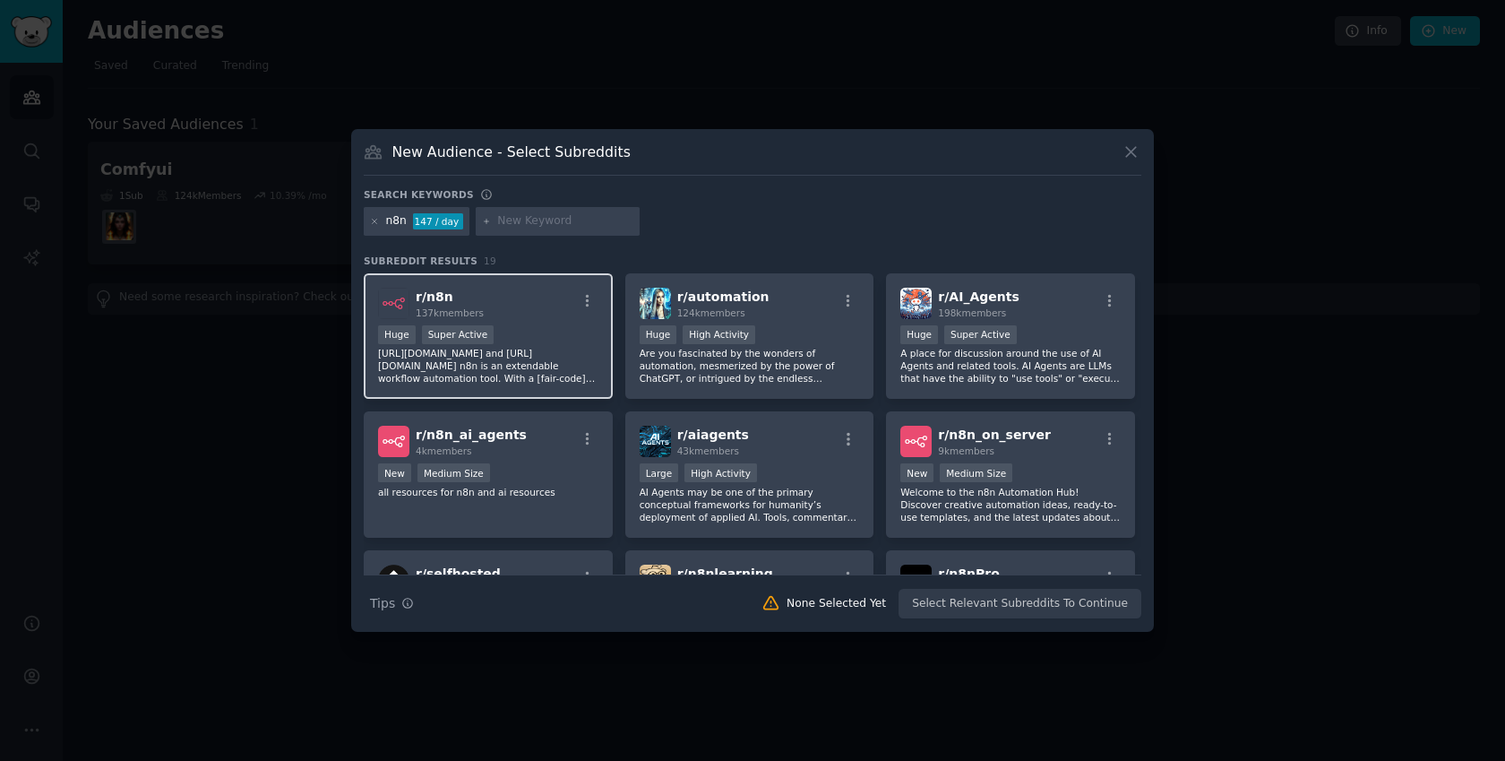
click at [573, 336] on div "Huge Super Active" at bounding box center [488, 336] width 220 height 22
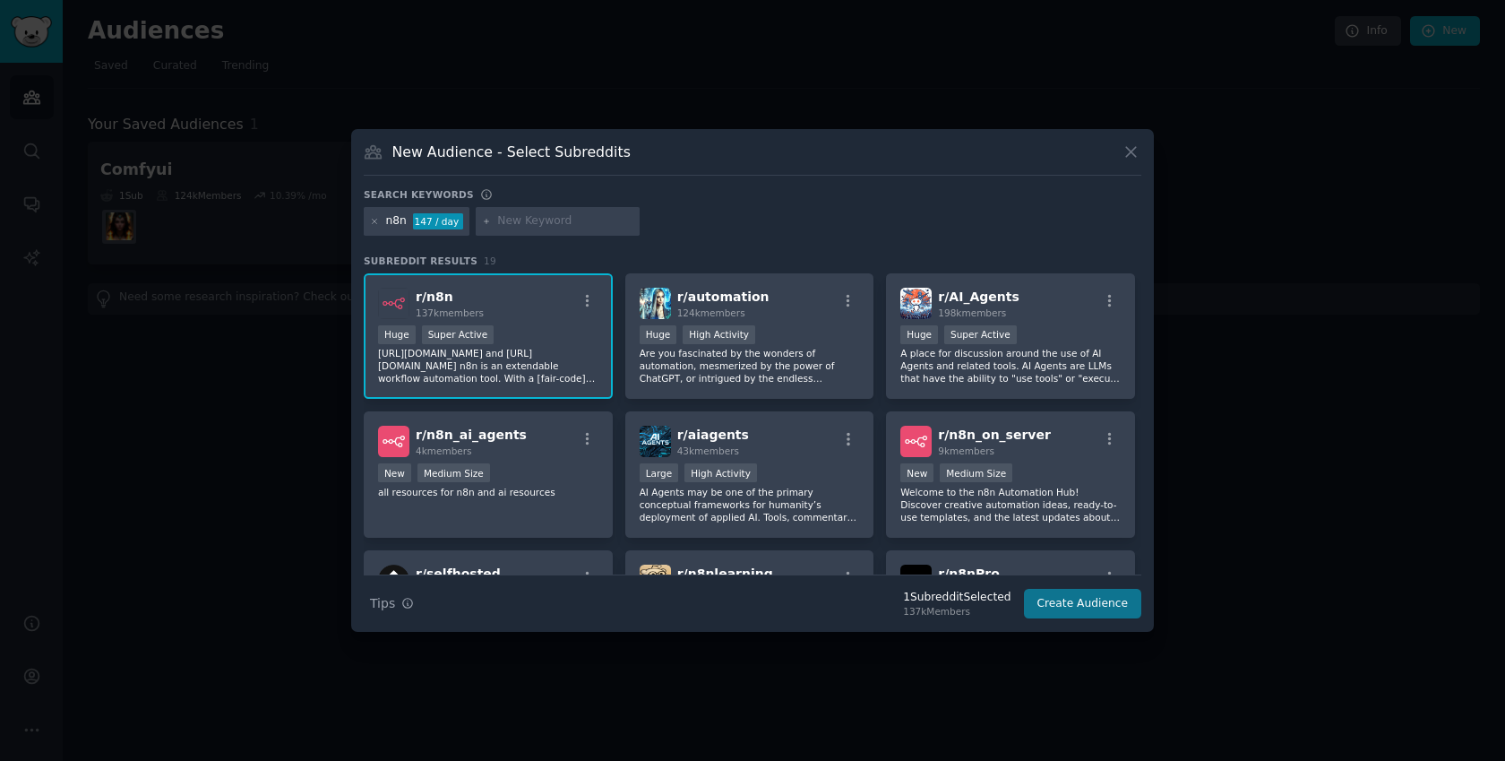
click at [1123, 605] on button "Create Audience" at bounding box center [1083, 604] width 118 height 30
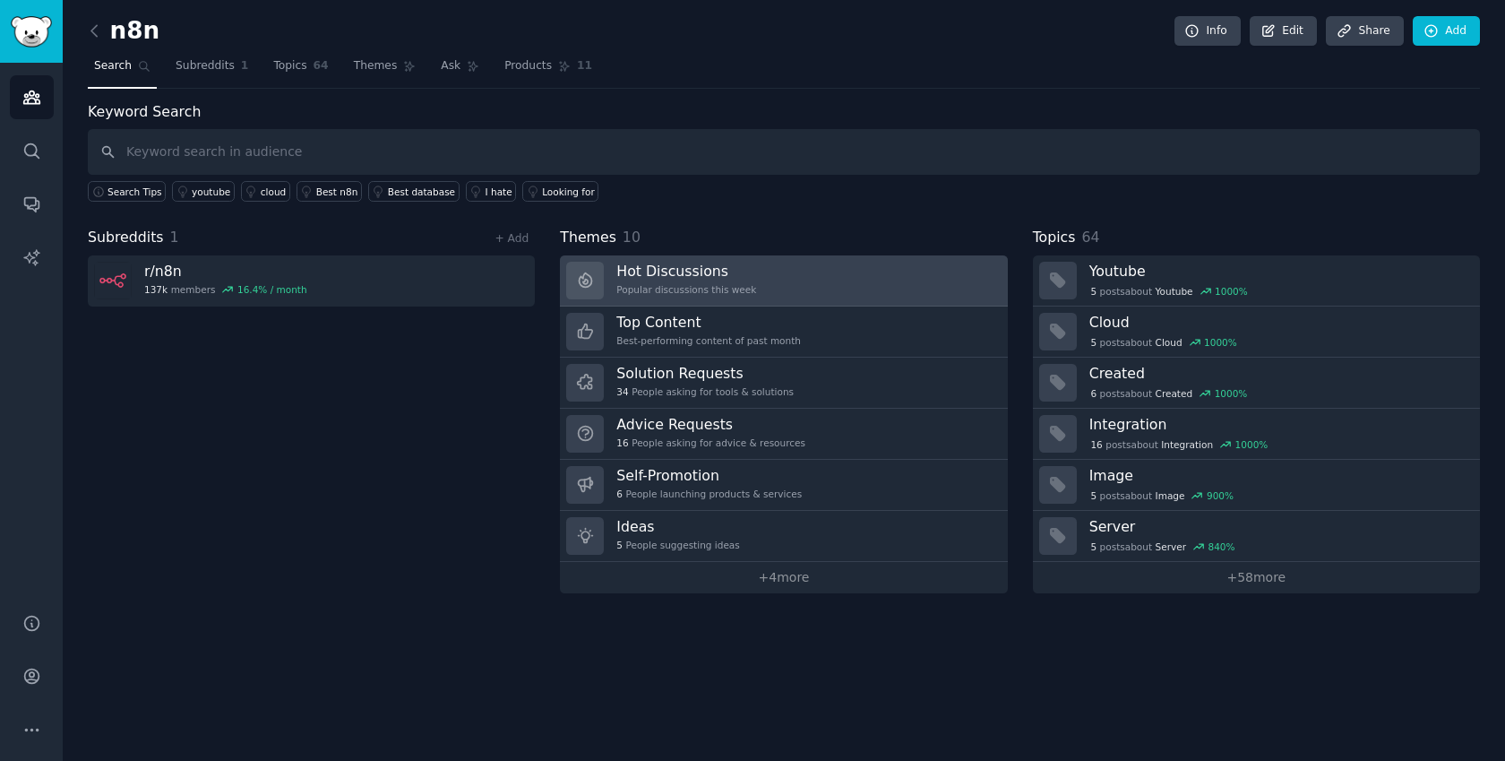
click at [635, 280] on div "Hot Discussions Popular discussions this week" at bounding box center [686, 281] width 140 height 38
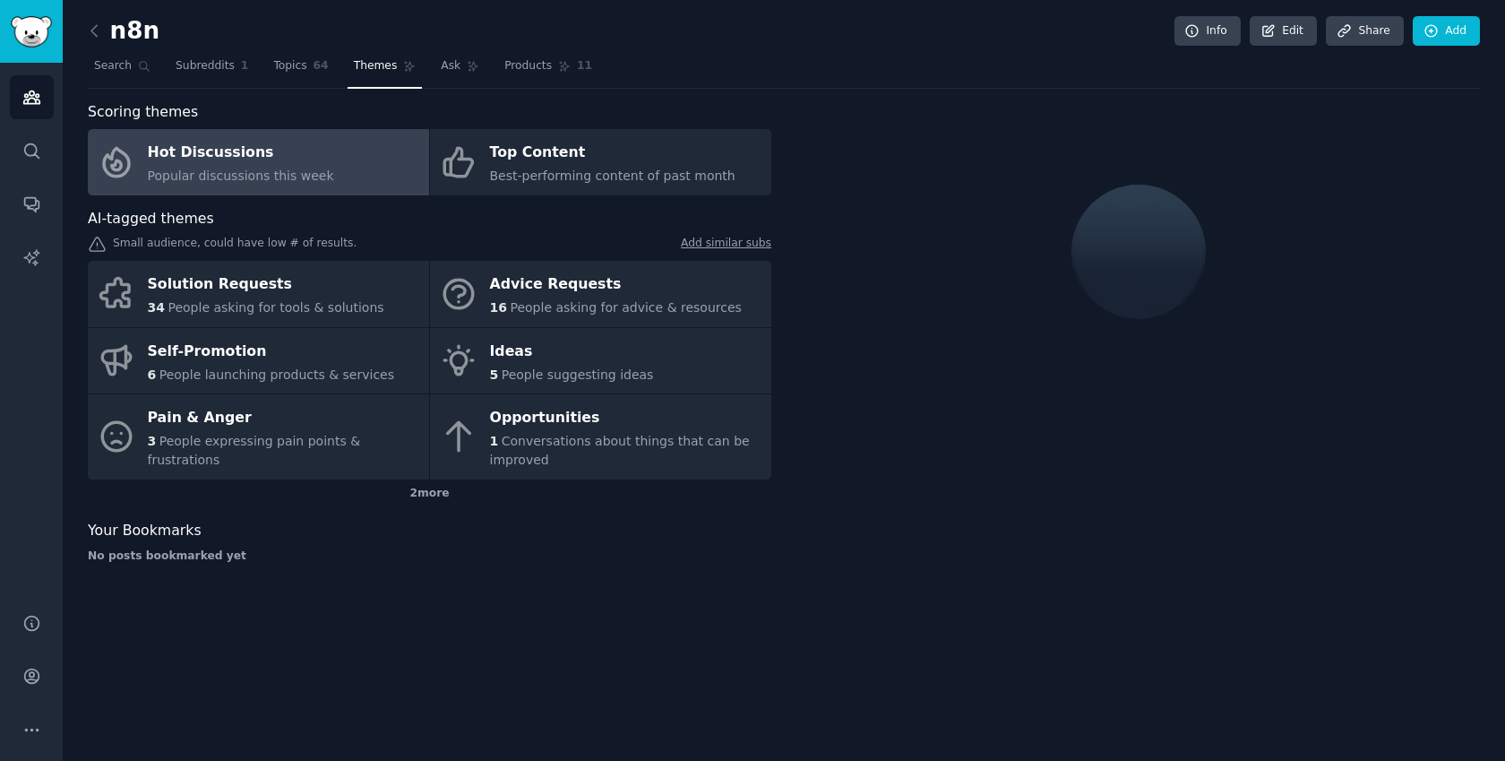
click at [324, 168] on link "Hot Discussions Popular discussions this week" at bounding box center [258, 162] width 341 height 66
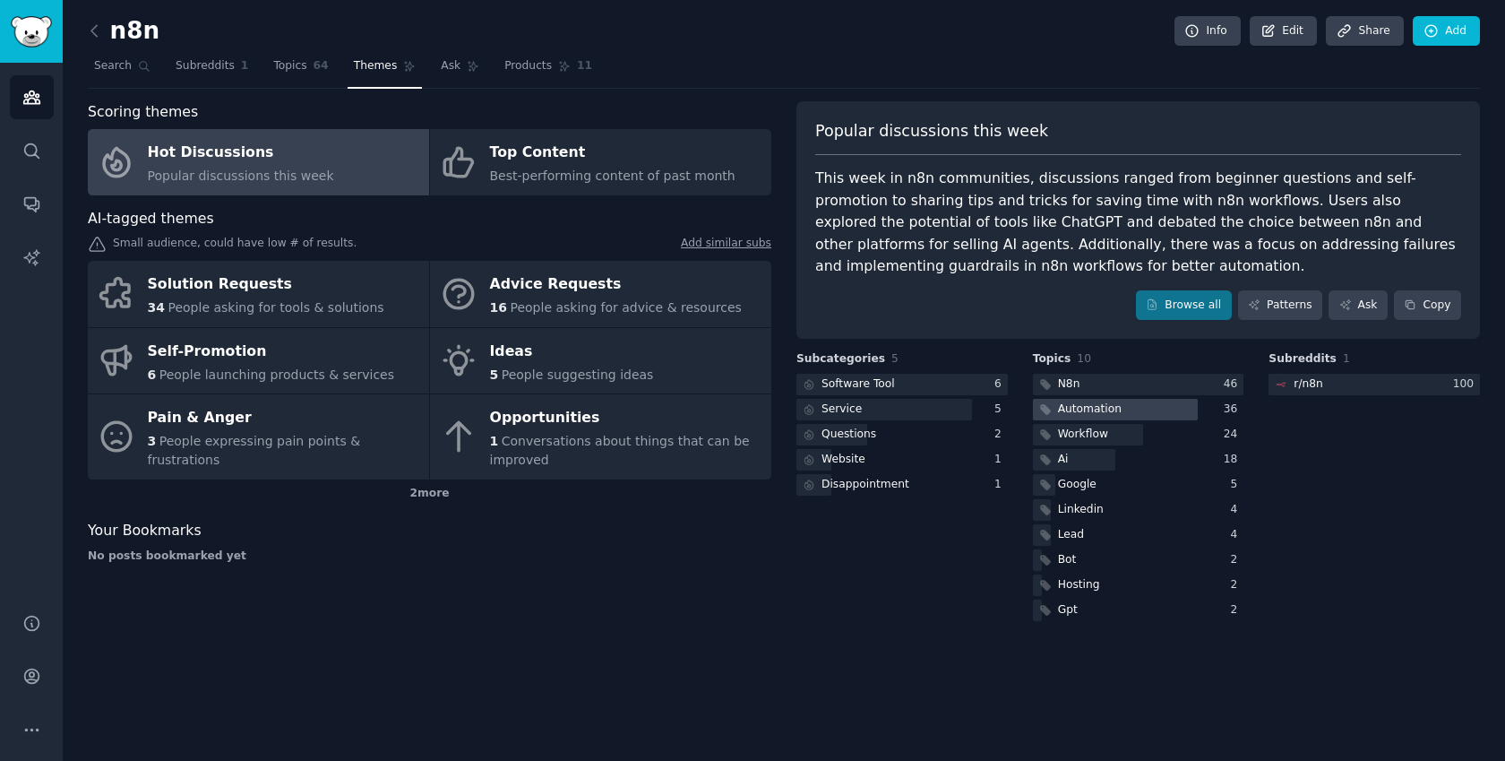
click at [1081, 403] on div "Automation" at bounding box center [1090, 409] width 64 height 16
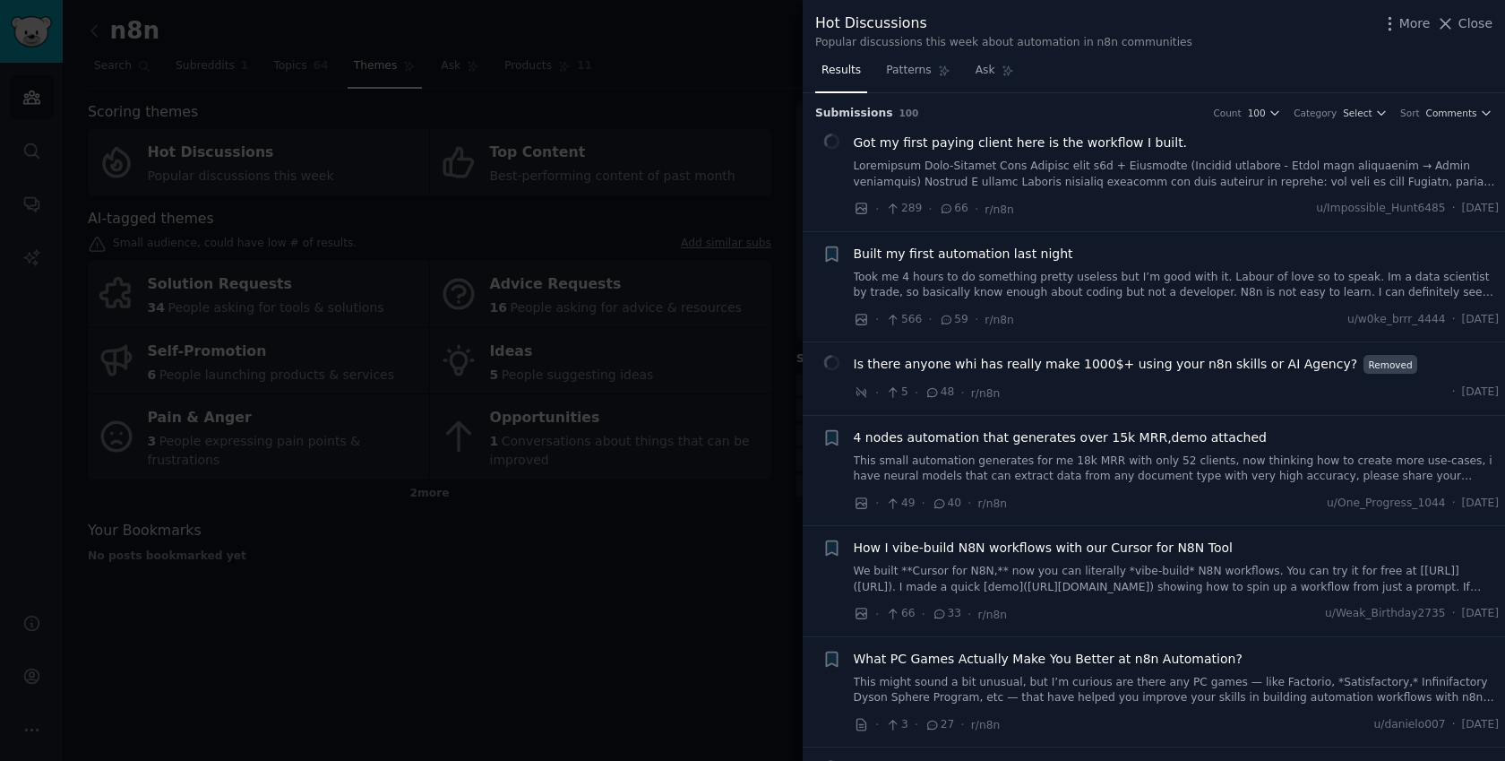
click at [573, 564] on div at bounding box center [752, 380] width 1505 height 761
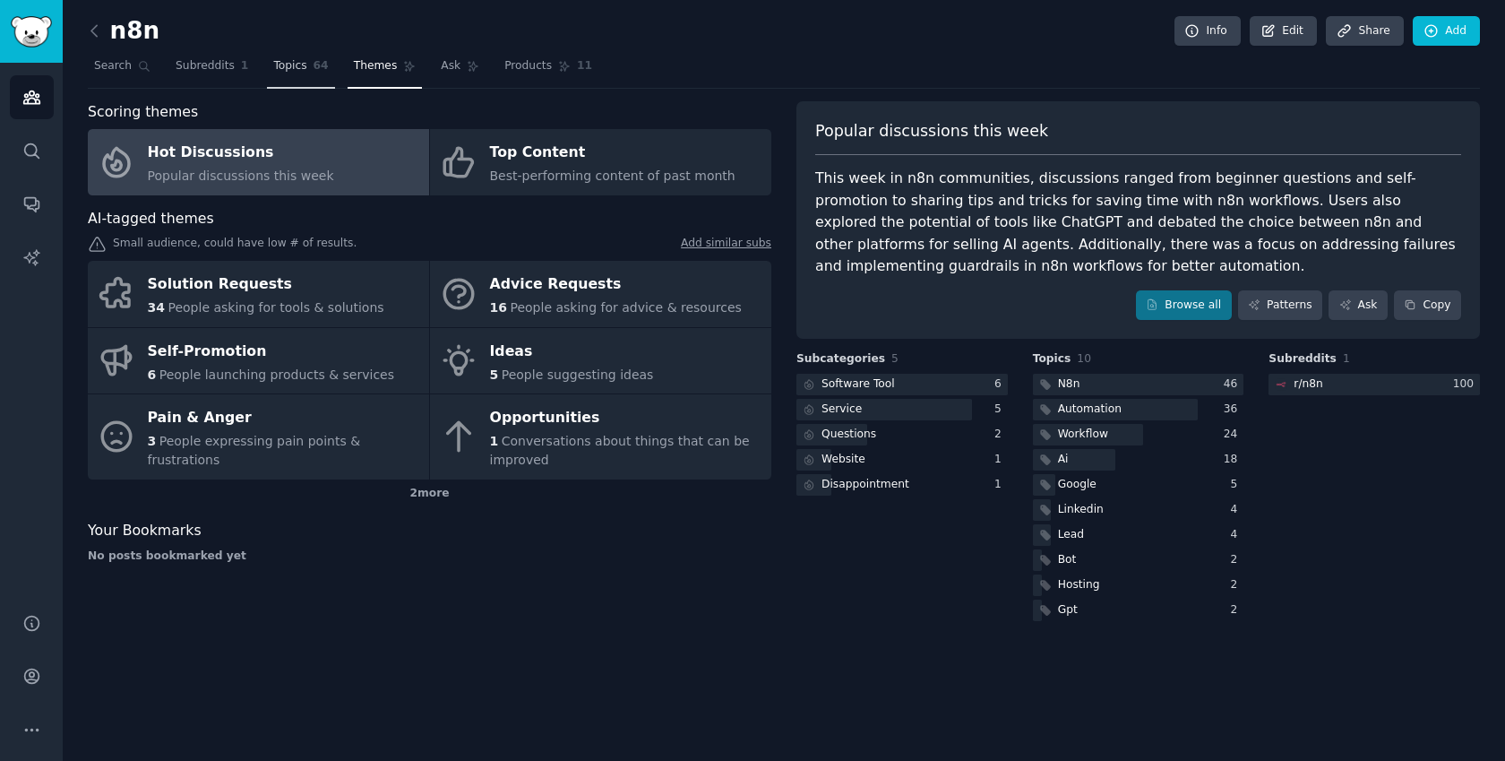
click at [308, 68] on link "Topics 64" at bounding box center [300, 70] width 67 height 37
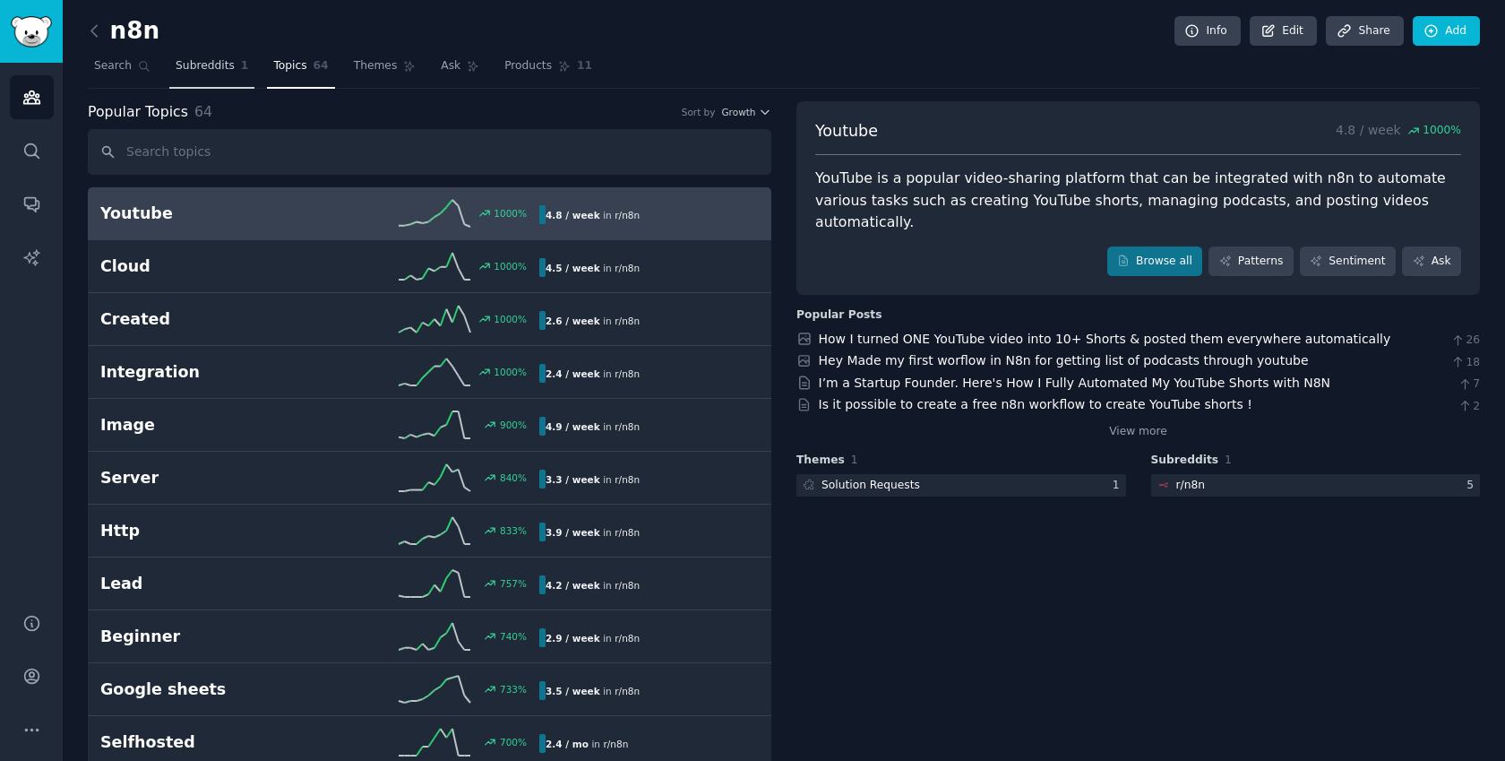
click at [203, 72] on span "Subreddits" at bounding box center [205, 66] width 59 height 16
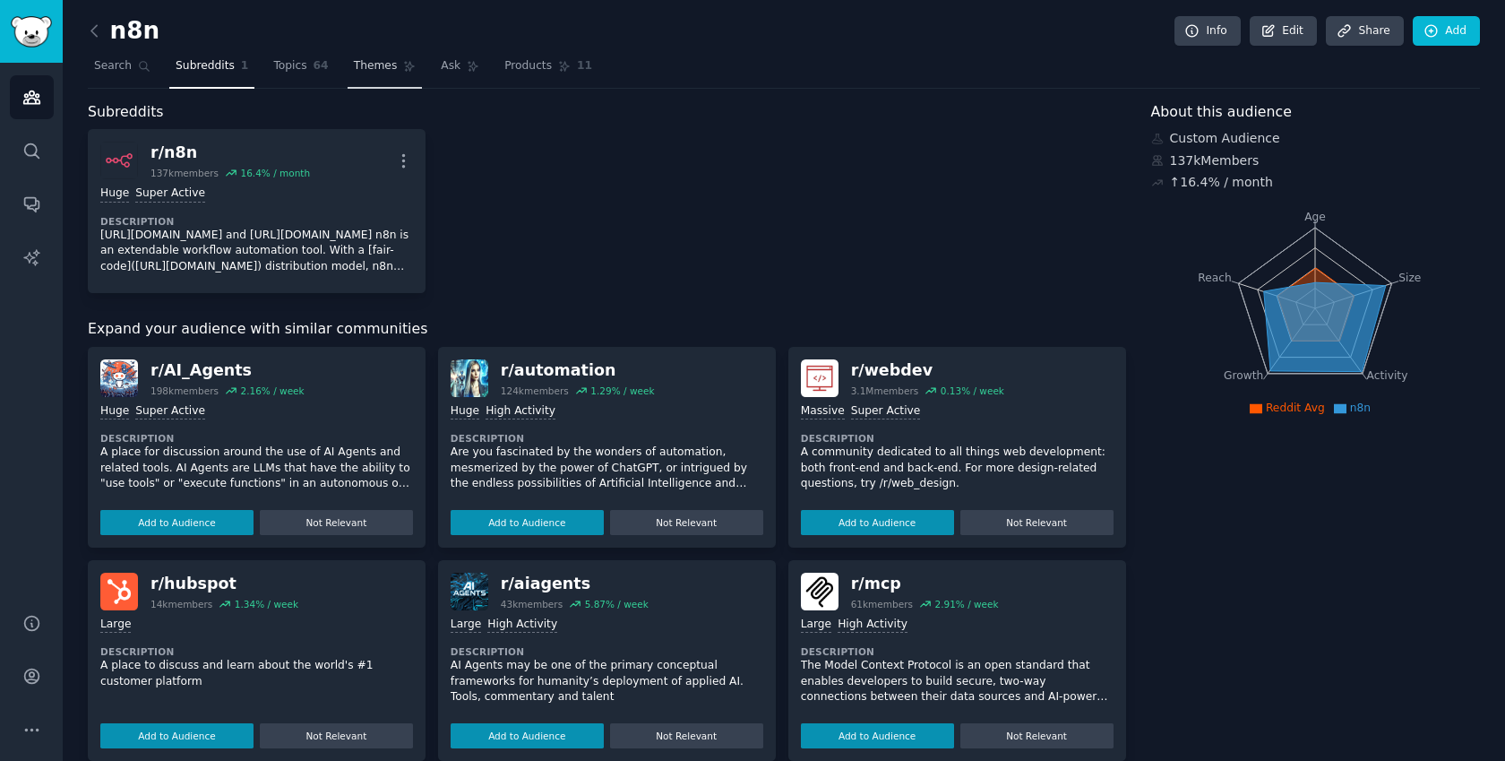
click at [361, 64] on span "Themes" at bounding box center [376, 66] width 44 height 16
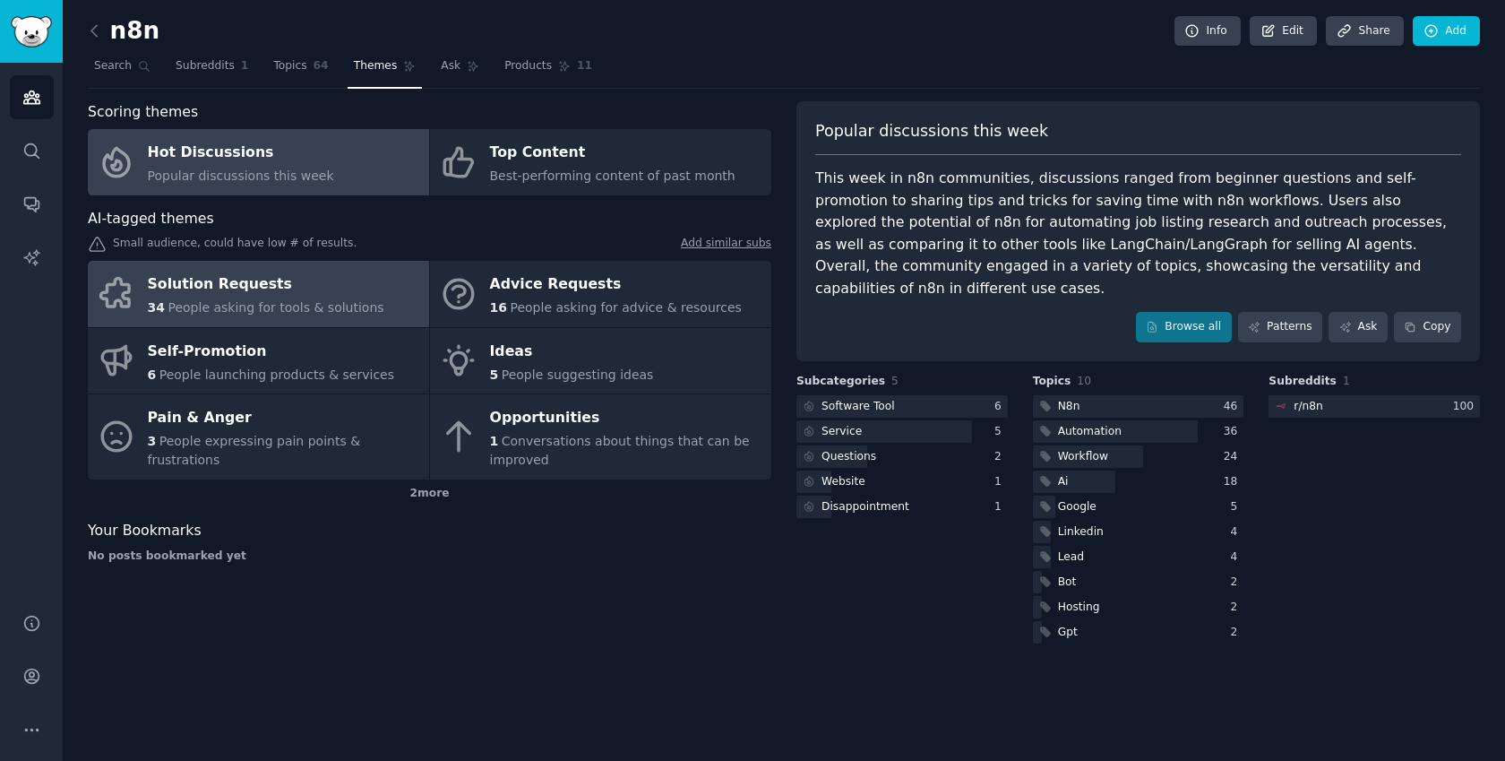
click at [273, 276] on div "Solution Requests" at bounding box center [266, 285] width 236 height 29
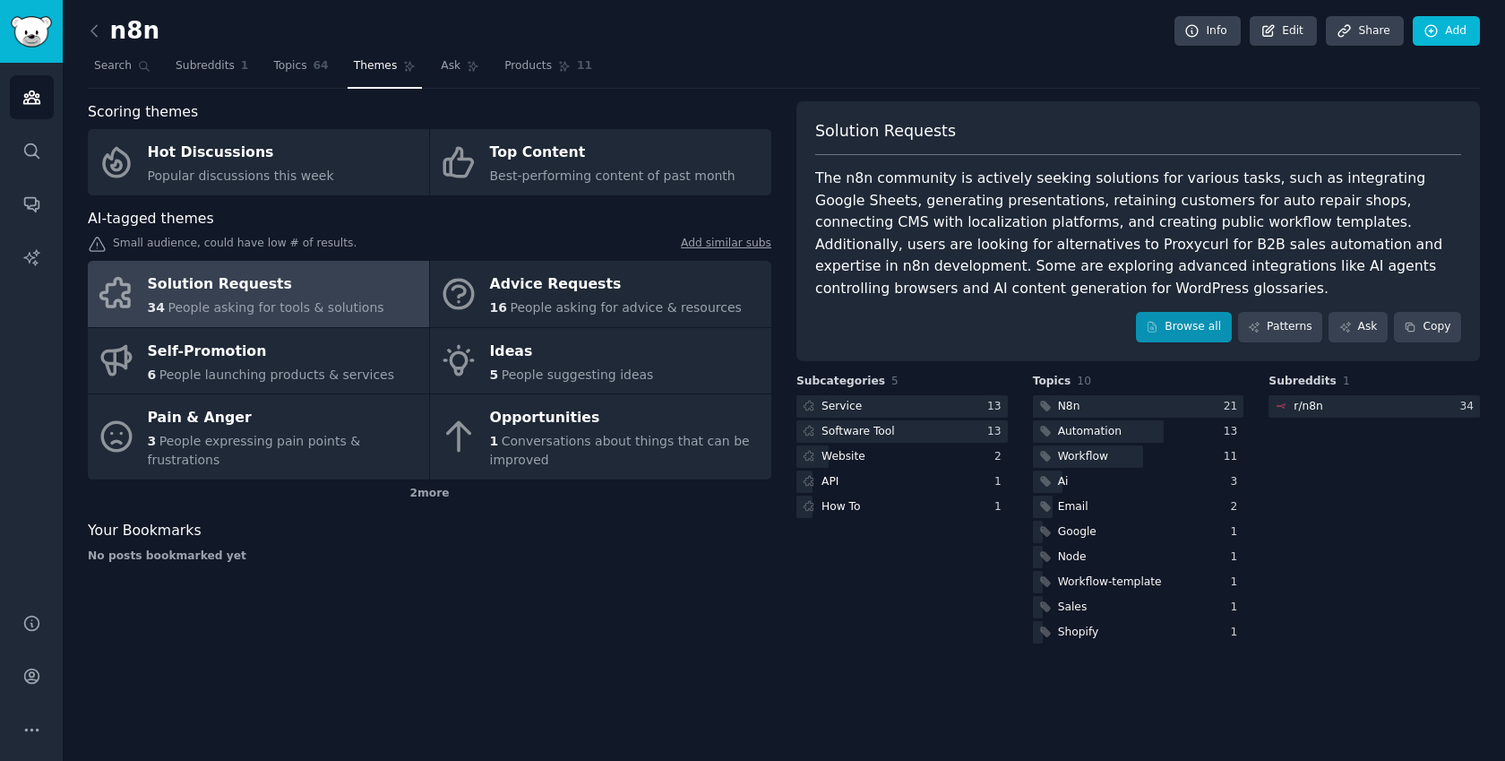
click at [1203, 320] on link "Browse all" at bounding box center [1184, 327] width 96 height 30
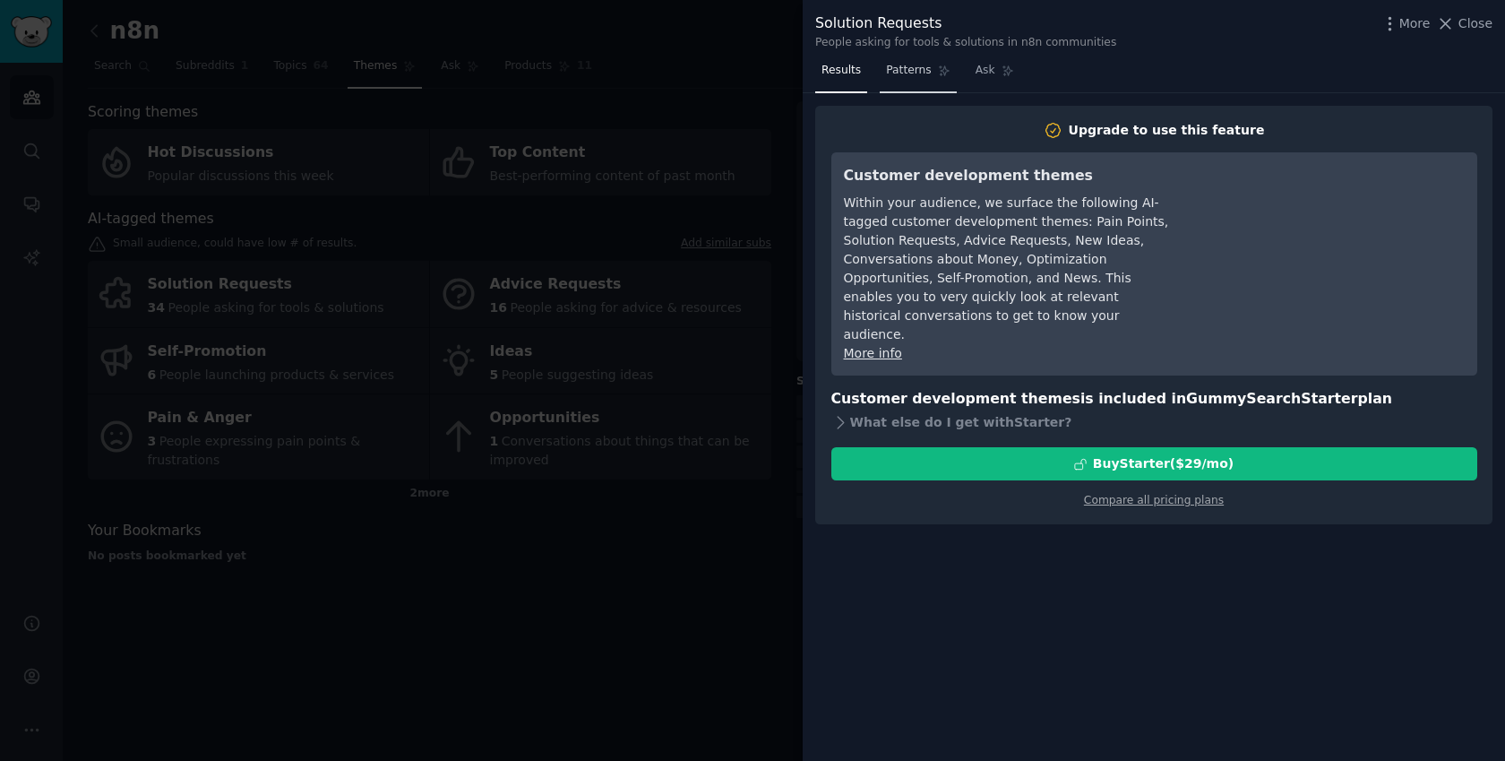
click at [894, 73] on span "Patterns" at bounding box center [908, 71] width 45 height 16
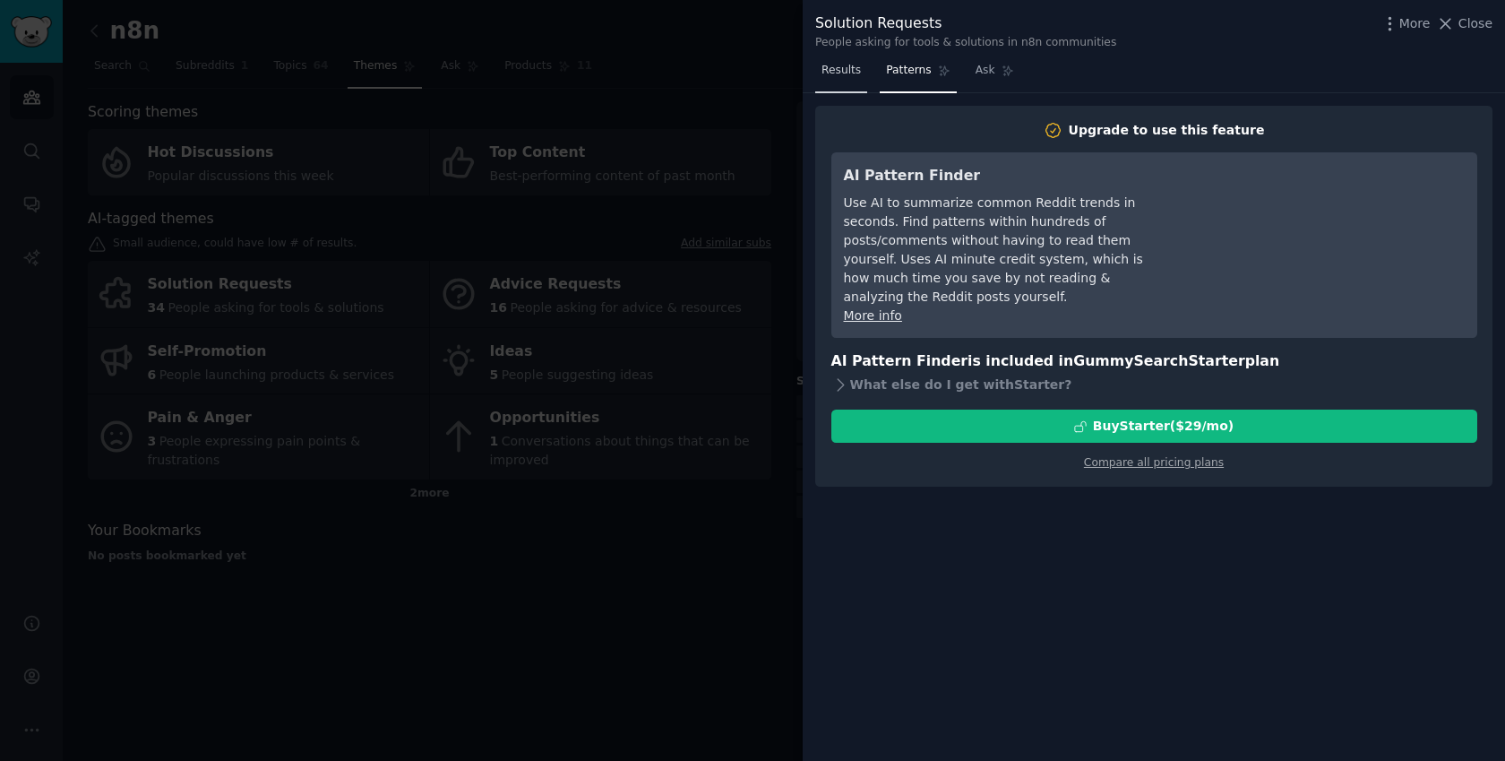
click at [856, 70] on span "Results" at bounding box center [840, 71] width 39 height 16
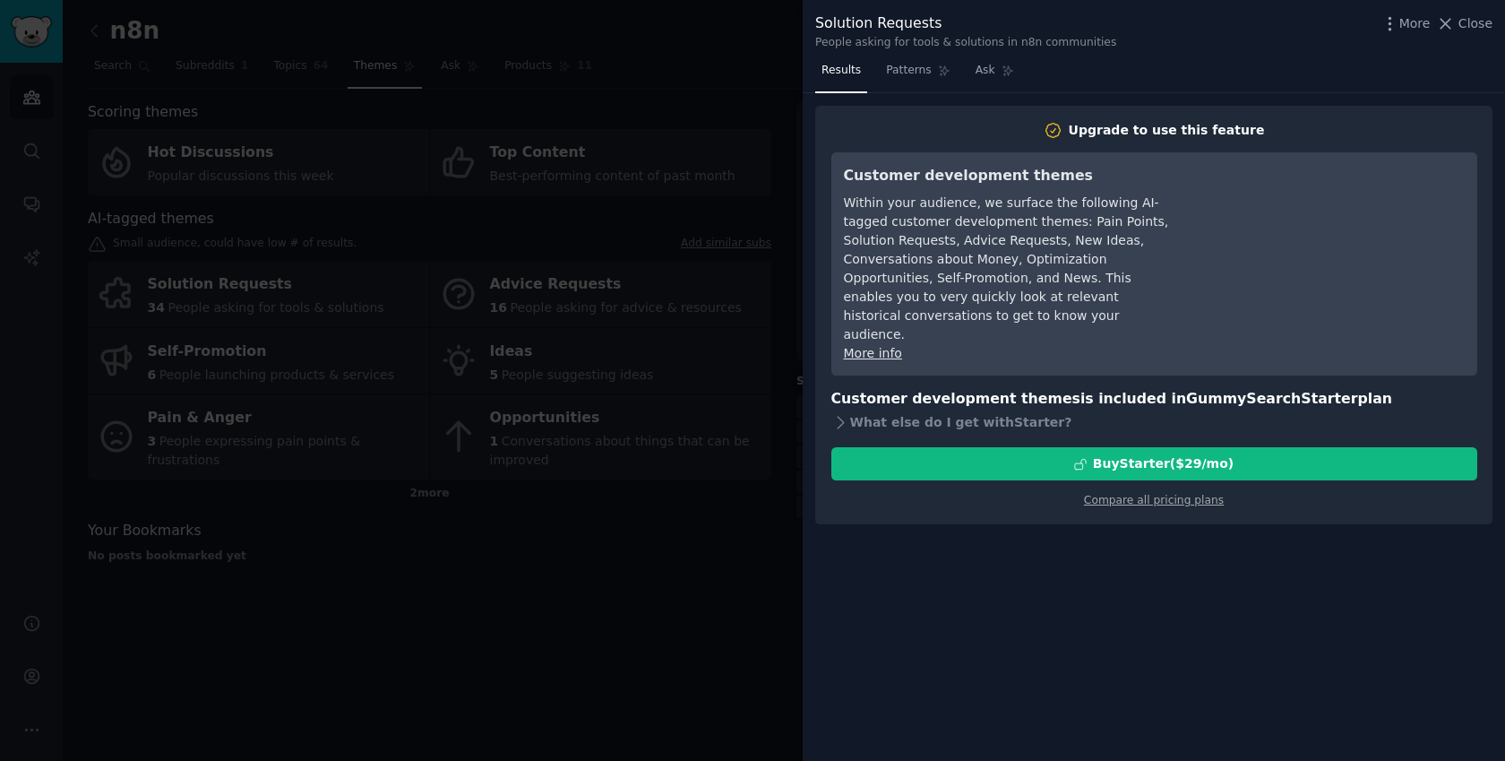
click at [786, 570] on div at bounding box center [752, 380] width 1505 height 761
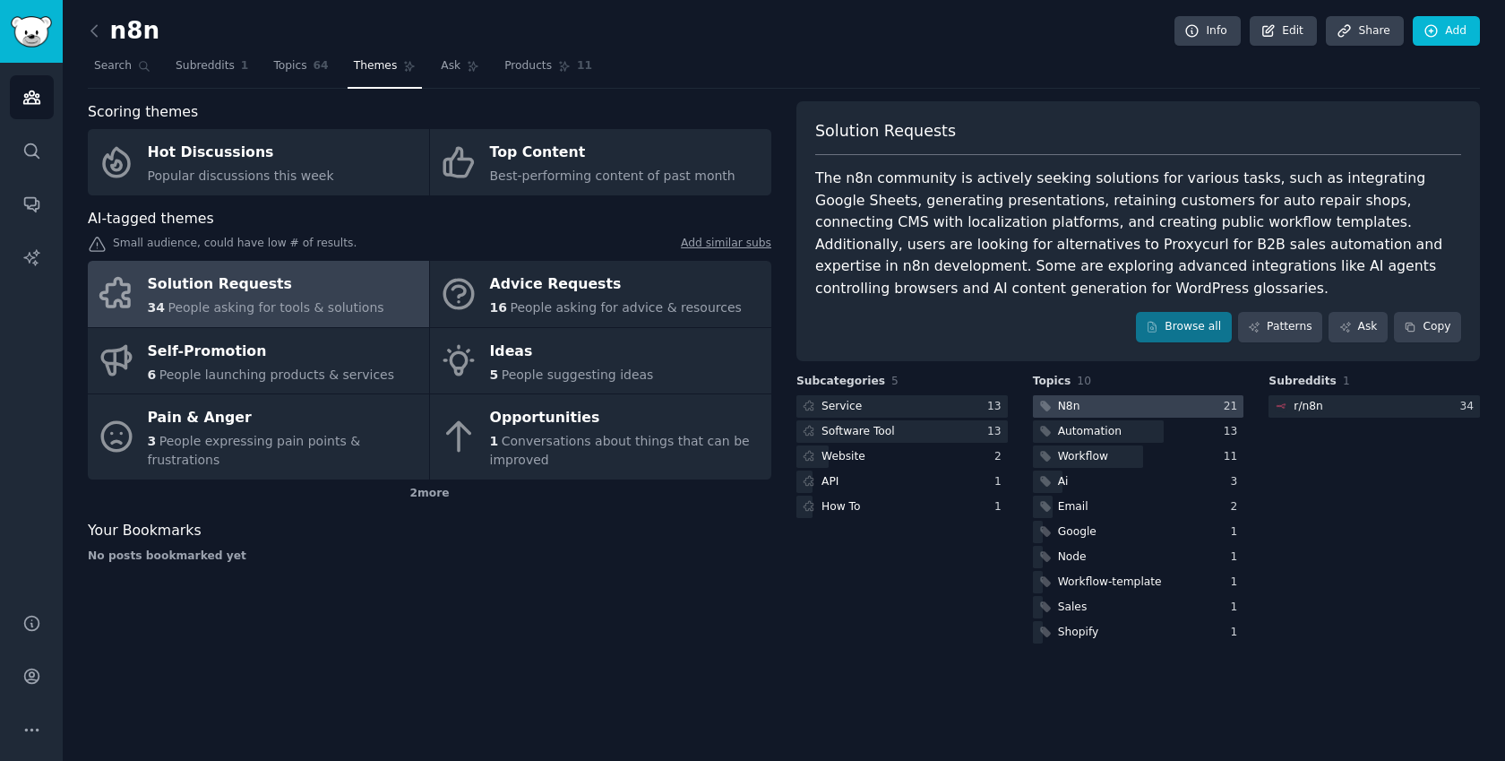
click at [1114, 395] on div at bounding box center [1138, 406] width 211 height 22
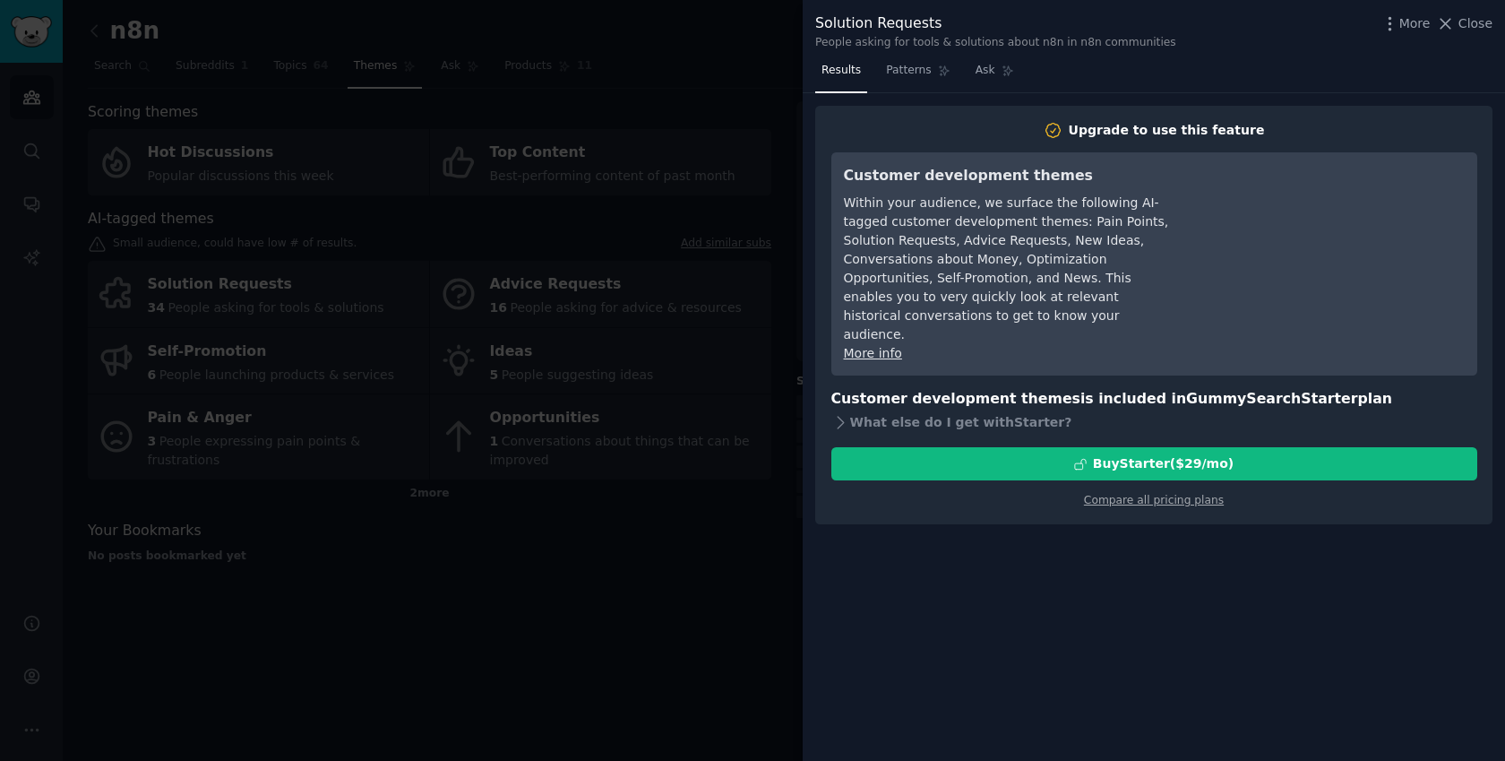
click at [1446, 34] on div "More Close" at bounding box center [1436, 24] width 112 height 22
click at [1448, 32] on icon at bounding box center [1445, 23] width 19 height 19
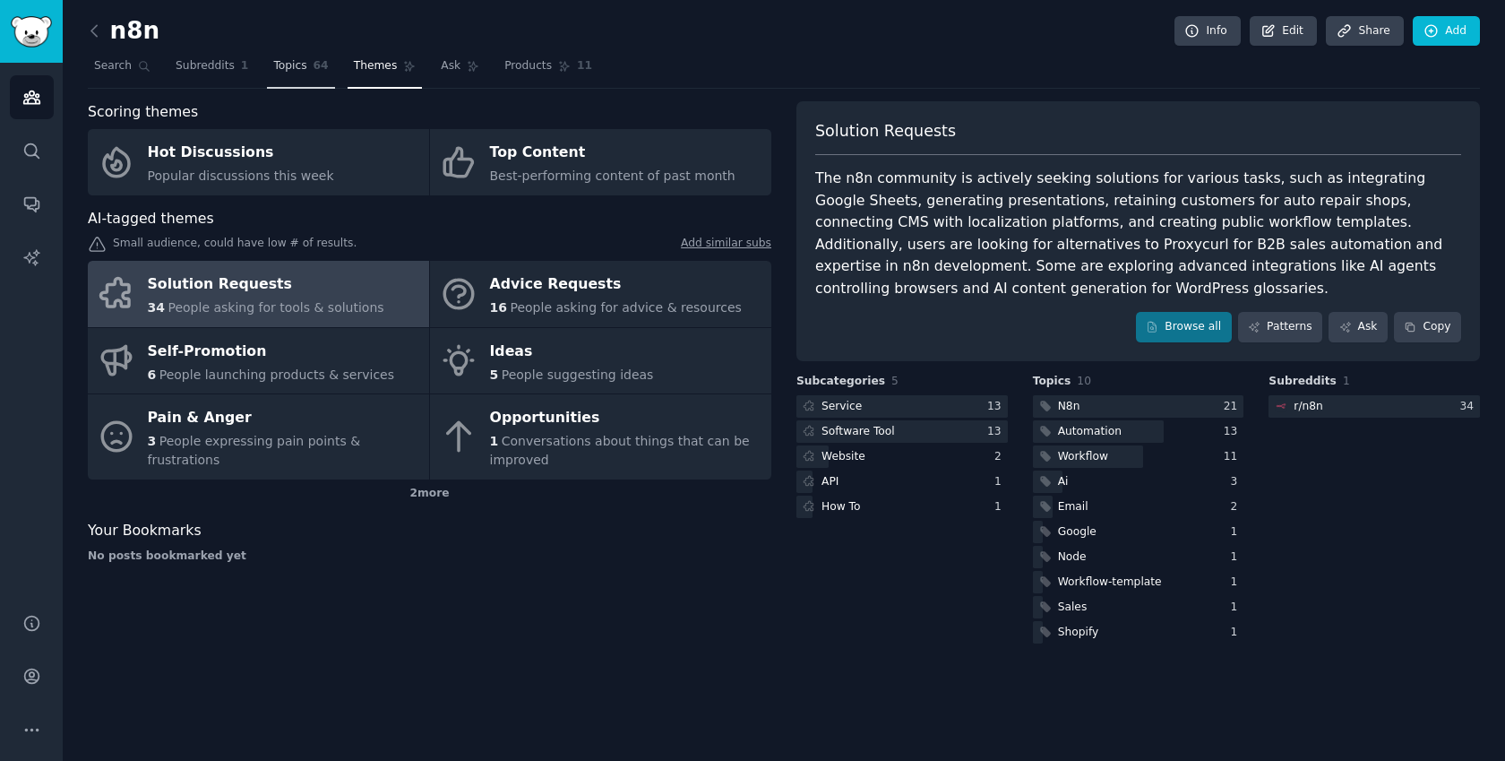
click at [287, 64] on span "Topics" at bounding box center [289, 66] width 33 height 16
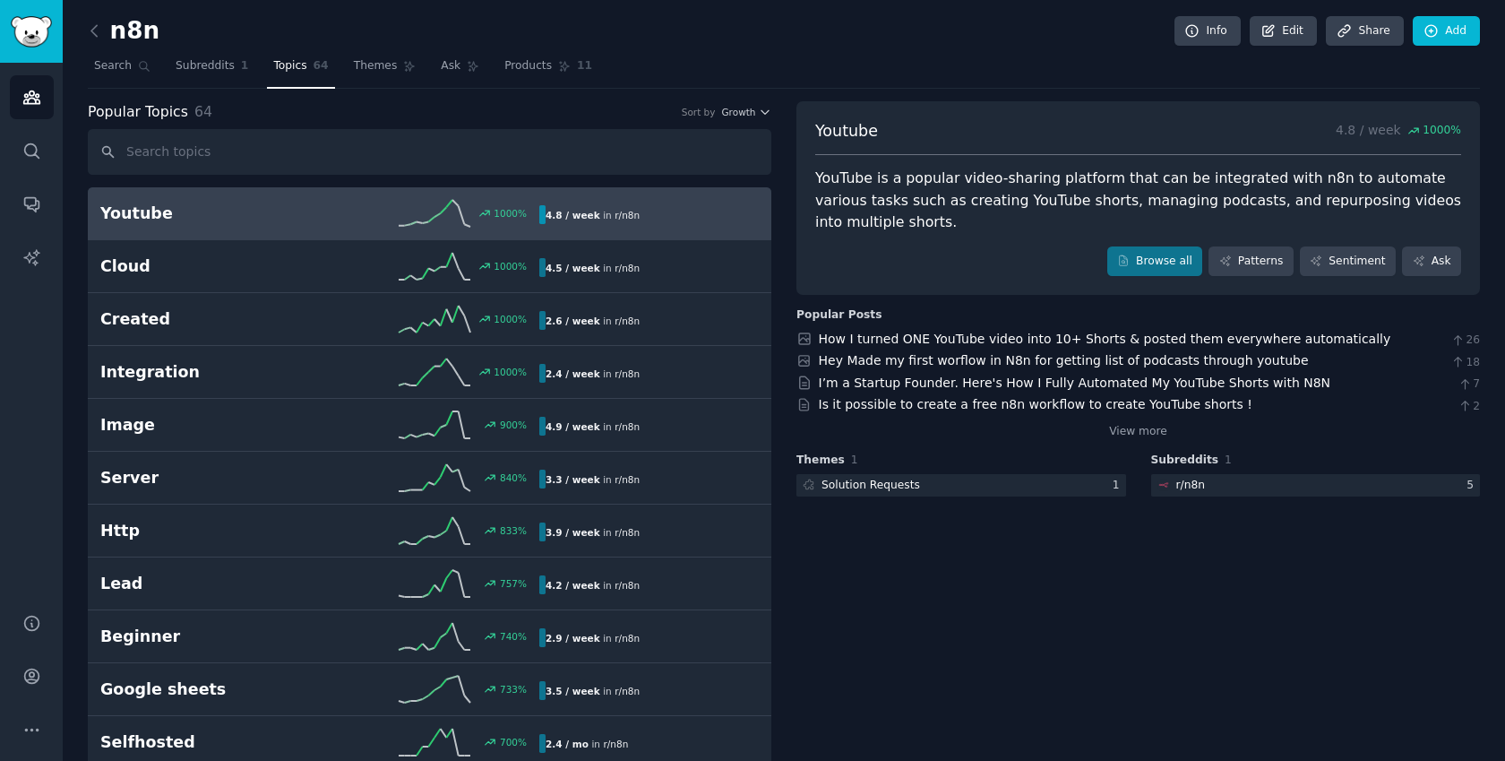
click at [139, 193] on link "Youtube 1000 % 4.8 / week in r/ n8n" at bounding box center [429, 213] width 683 height 53
click at [143, 201] on div "Youtube 1000 % 4.8 / week in r/ n8n" at bounding box center [429, 213] width 658 height 27
click at [962, 191] on div "YouTube is a popular video-sharing platform that can be integrated with n8n to …" at bounding box center [1138, 201] width 646 height 66
click at [878, 339] on link "How I turned ONE YouTube video into 10+ Shorts & posted them everywhere automat…" at bounding box center [1105, 338] width 572 height 14
click at [90, 37] on icon at bounding box center [94, 30] width 19 height 19
